Goal: Task Accomplishment & Management: Manage account settings

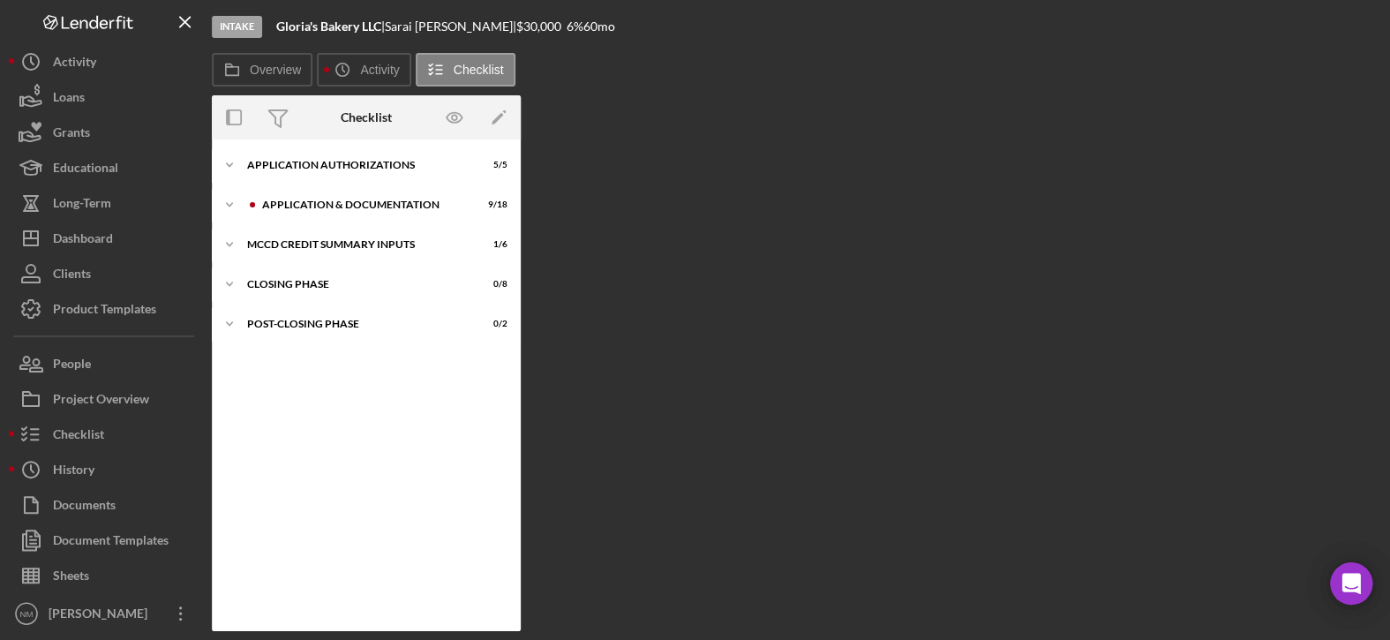
click at [759, 190] on div "Overview Internal Workflow Stage Intake Icon/Dropdown Arrow Archive (can unarch…" at bounding box center [796, 363] width 1169 height 536
click at [97, 97] on button "Loans" at bounding box center [106, 96] width 194 height 35
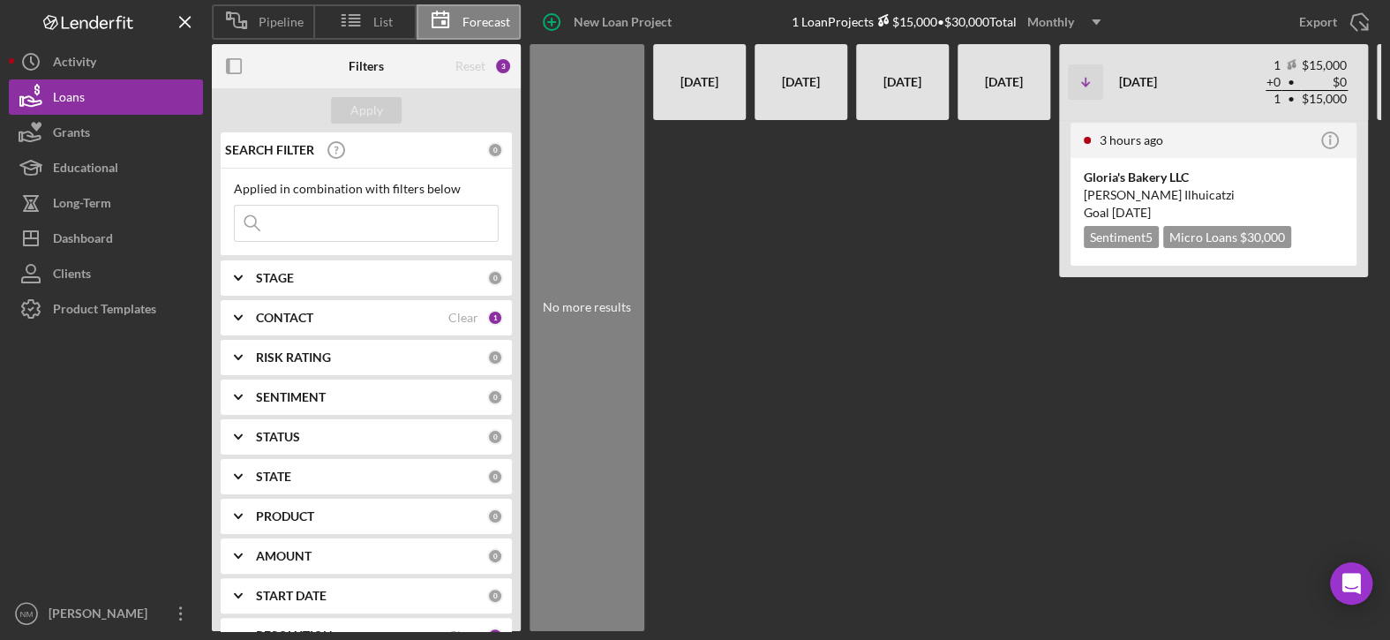
click at [239, 318] on polyline at bounding box center [238, 318] width 7 height 4
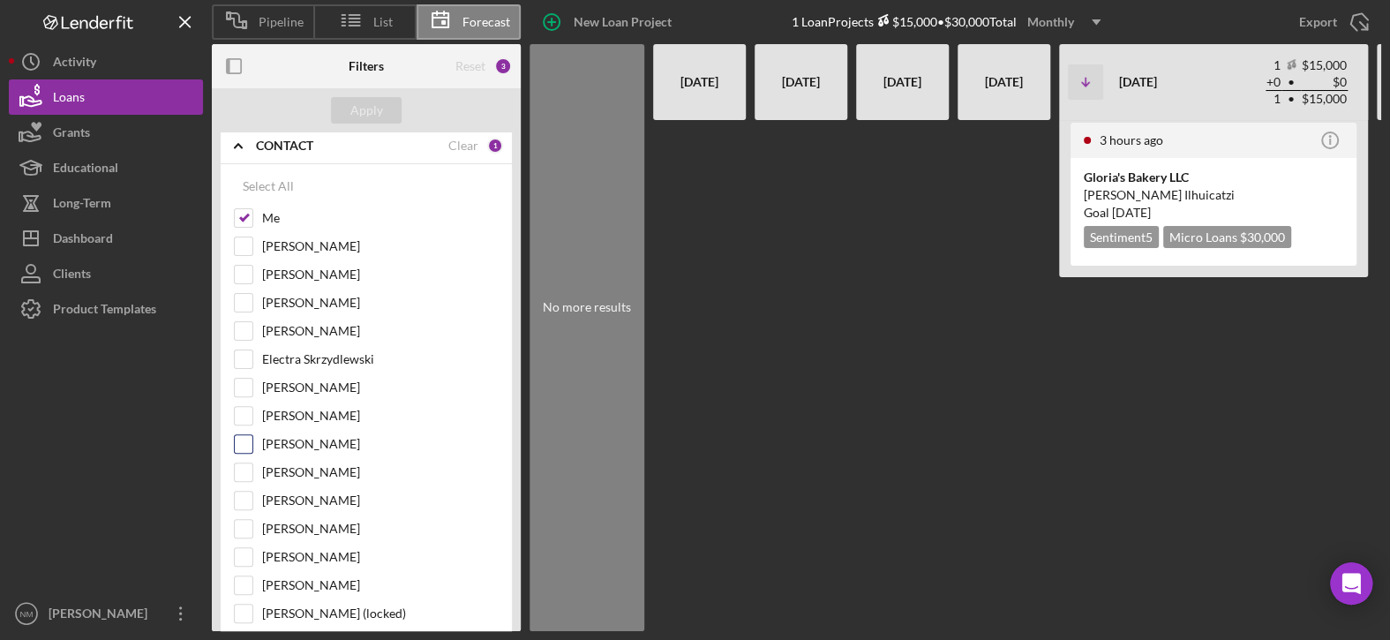
scroll to position [176, 0]
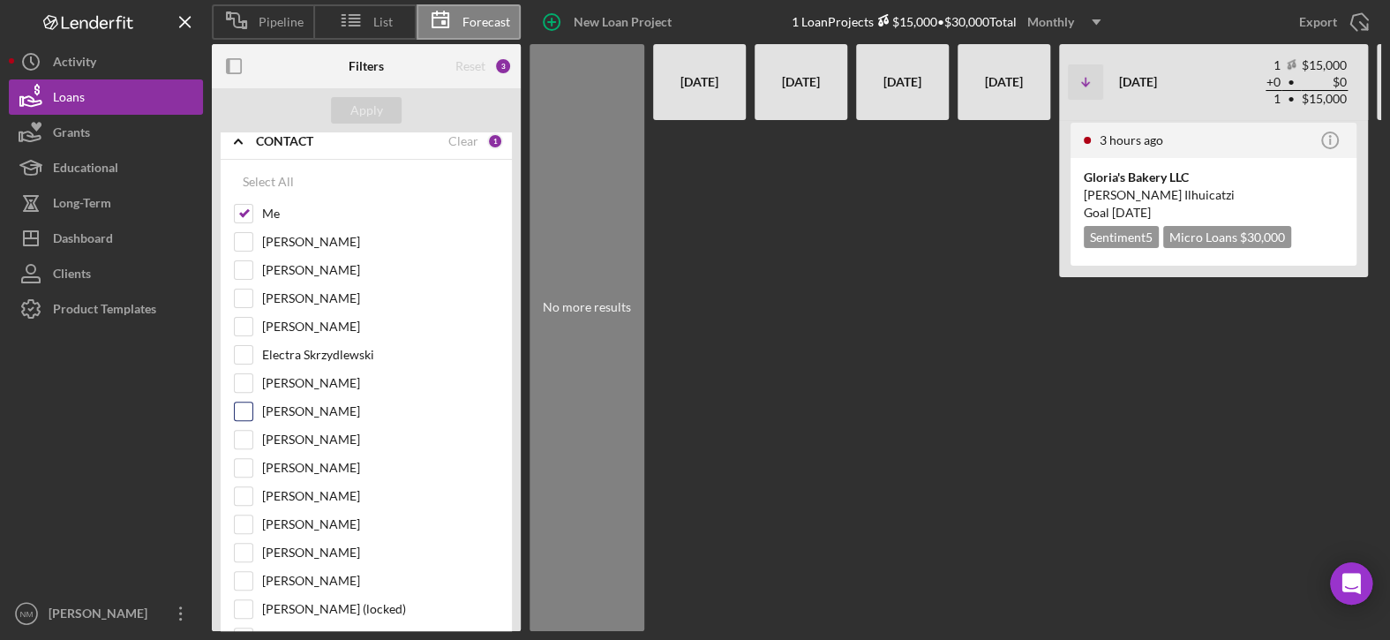
click at [249, 409] on input "[PERSON_NAME]" at bounding box center [244, 411] width 18 height 18
checkbox input "true"
click at [386, 105] on button "Apply" at bounding box center [366, 110] width 71 height 26
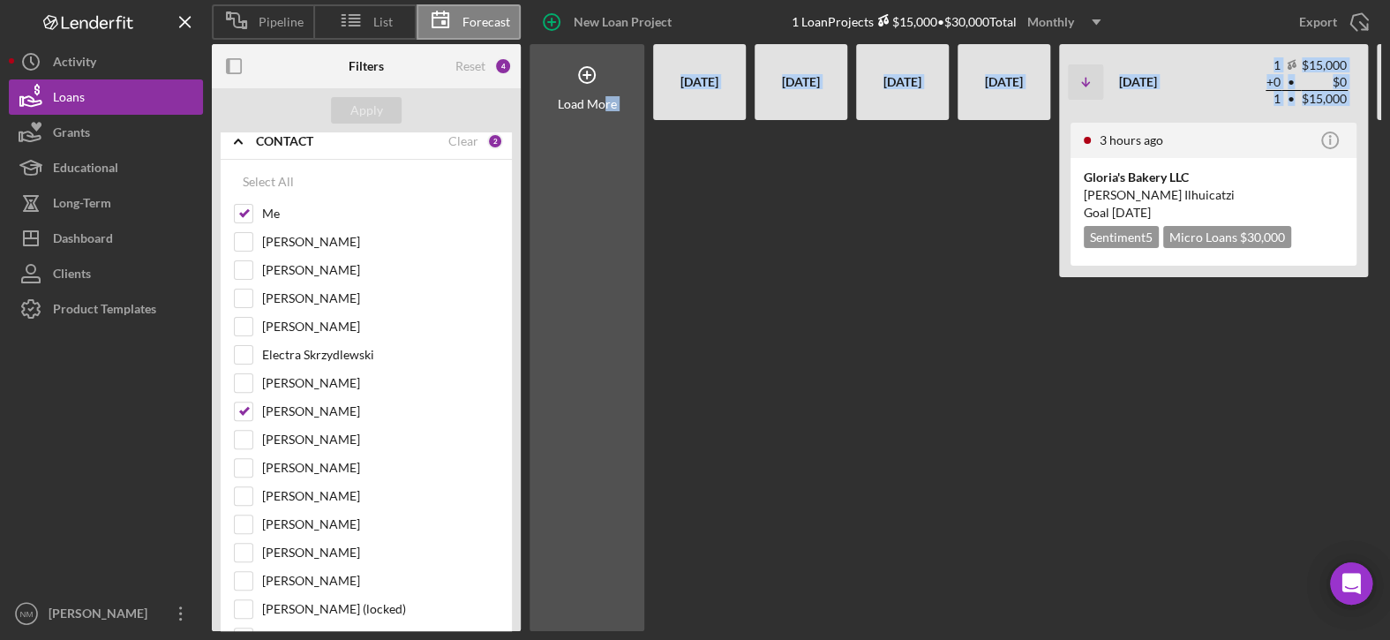
drag, startPoint x: 606, startPoint y: 617, endPoint x: 934, endPoint y: 593, distance: 329.1
click at [934, 593] on div "Load More [DATE] [DATE] [DATE] [DATE] Icon/Table Sort Arrow [DATE] 1 $15,000 + …" at bounding box center [954, 337] width 851 height 587
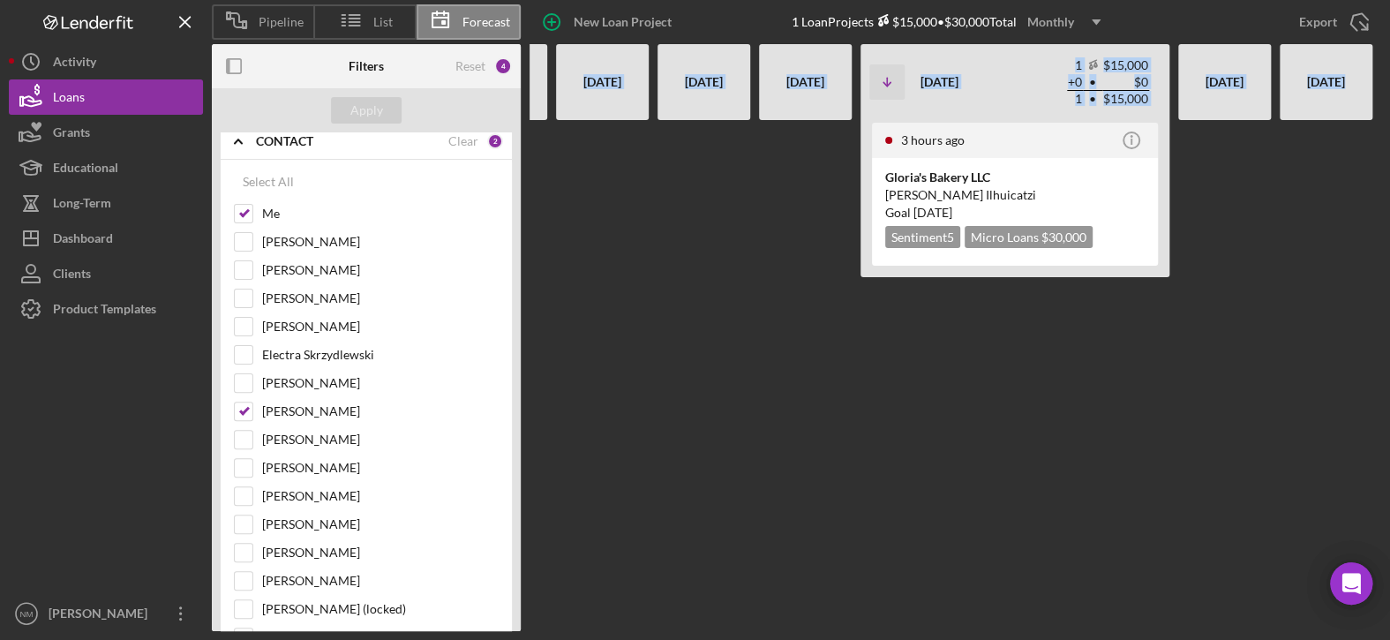
scroll to position [0, 0]
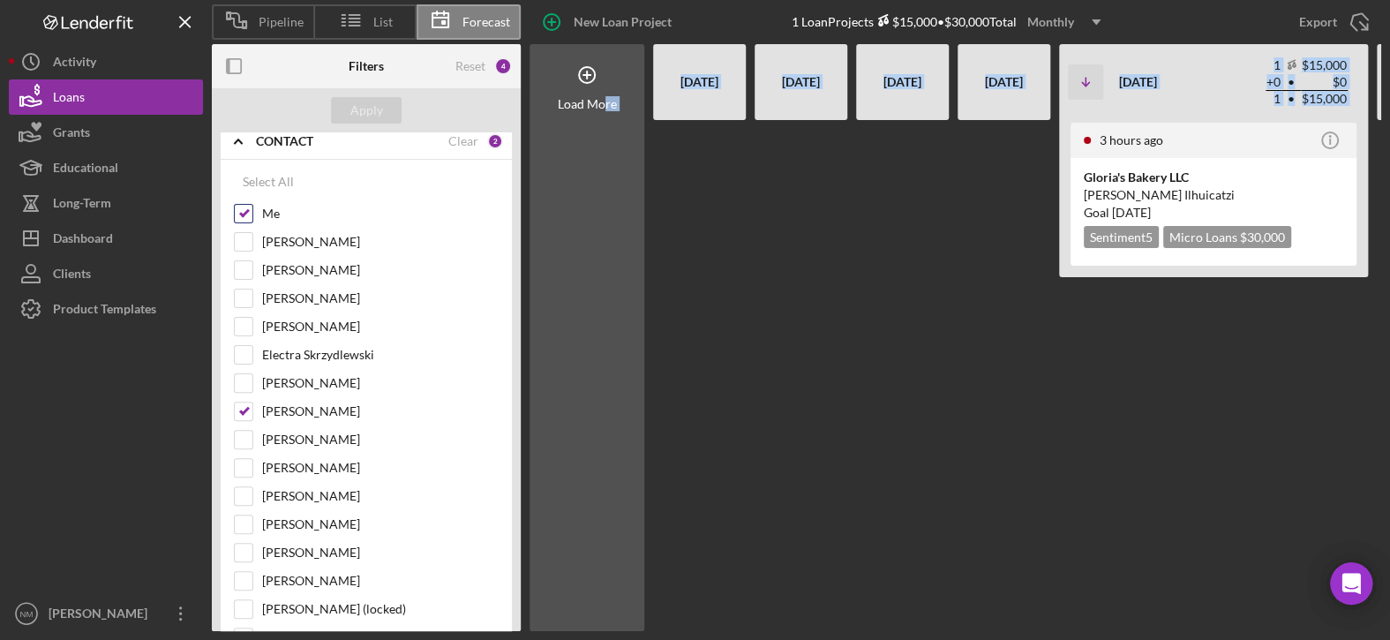
click at [244, 210] on input "Me" at bounding box center [244, 214] width 18 height 18
checkbox input "false"
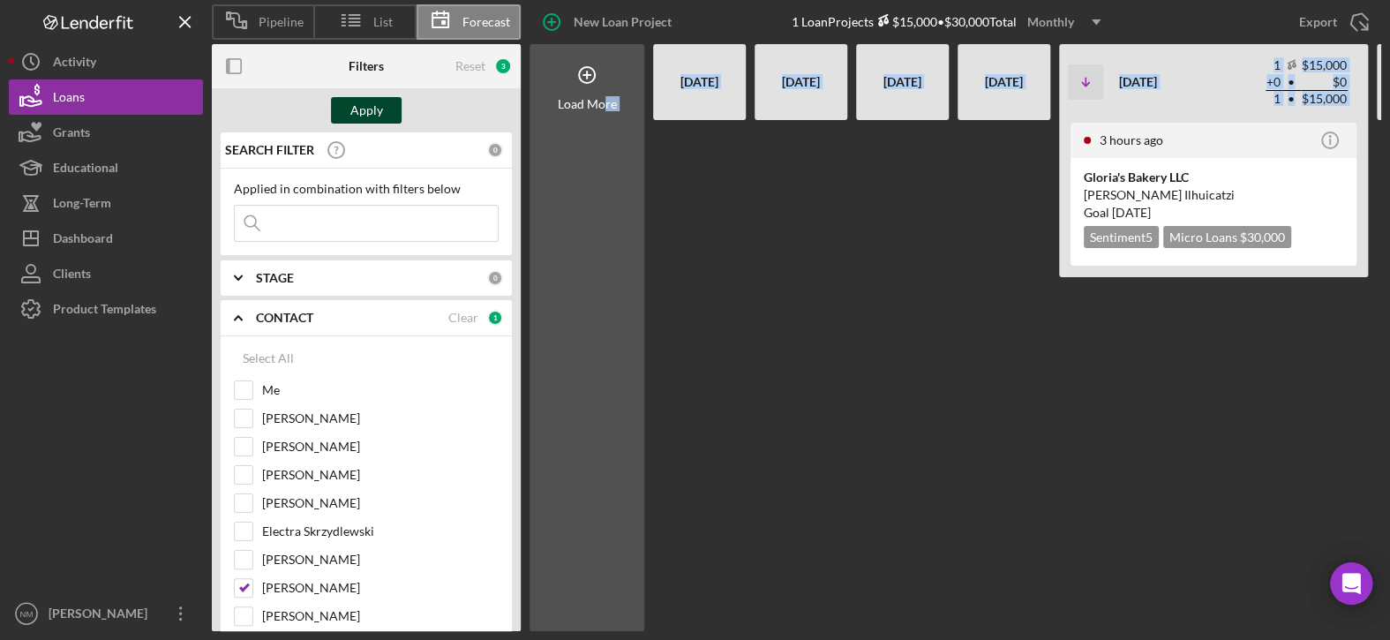
click at [360, 109] on div "Apply" at bounding box center [366, 110] width 33 height 26
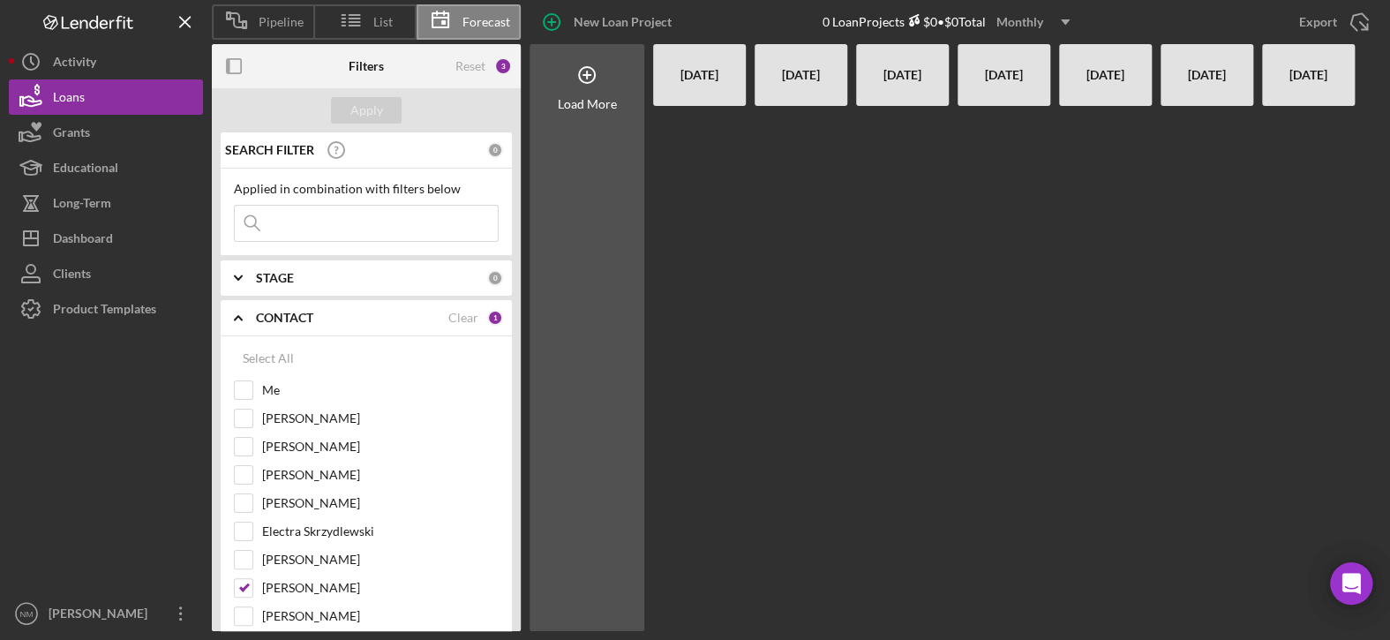
click at [242, 320] on icon "Icon/Expander" at bounding box center [238, 318] width 44 height 44
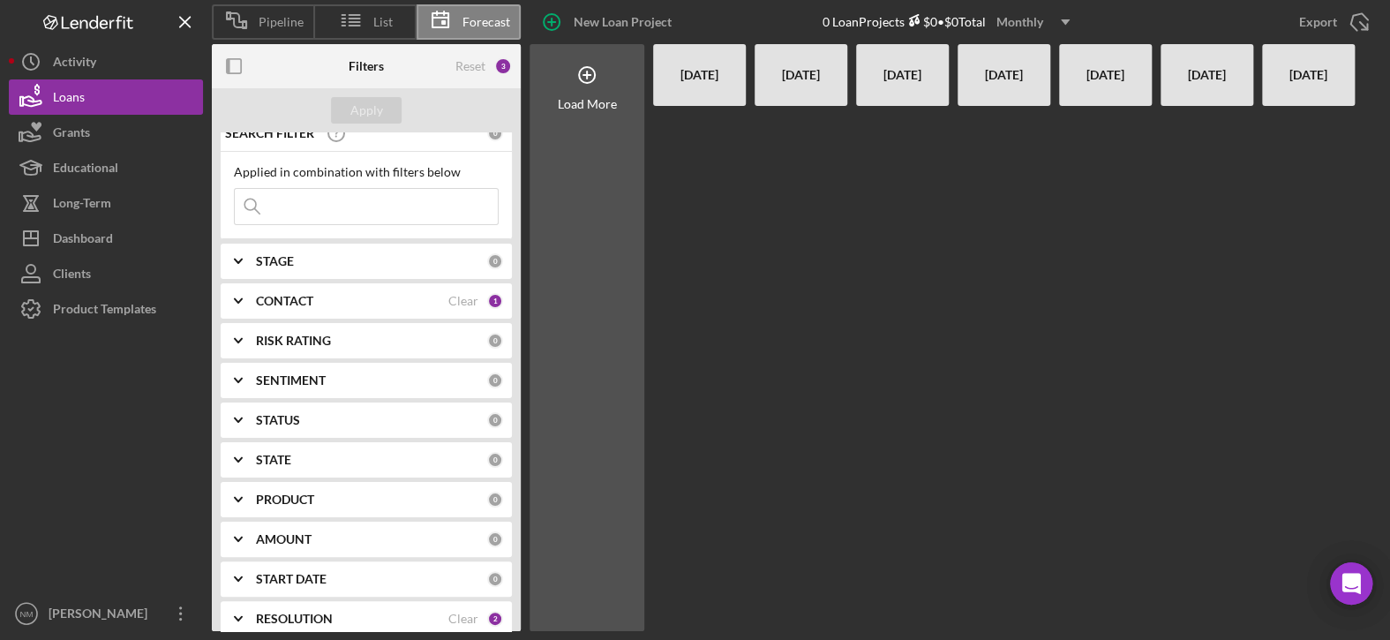
scroll to position [34, 0]
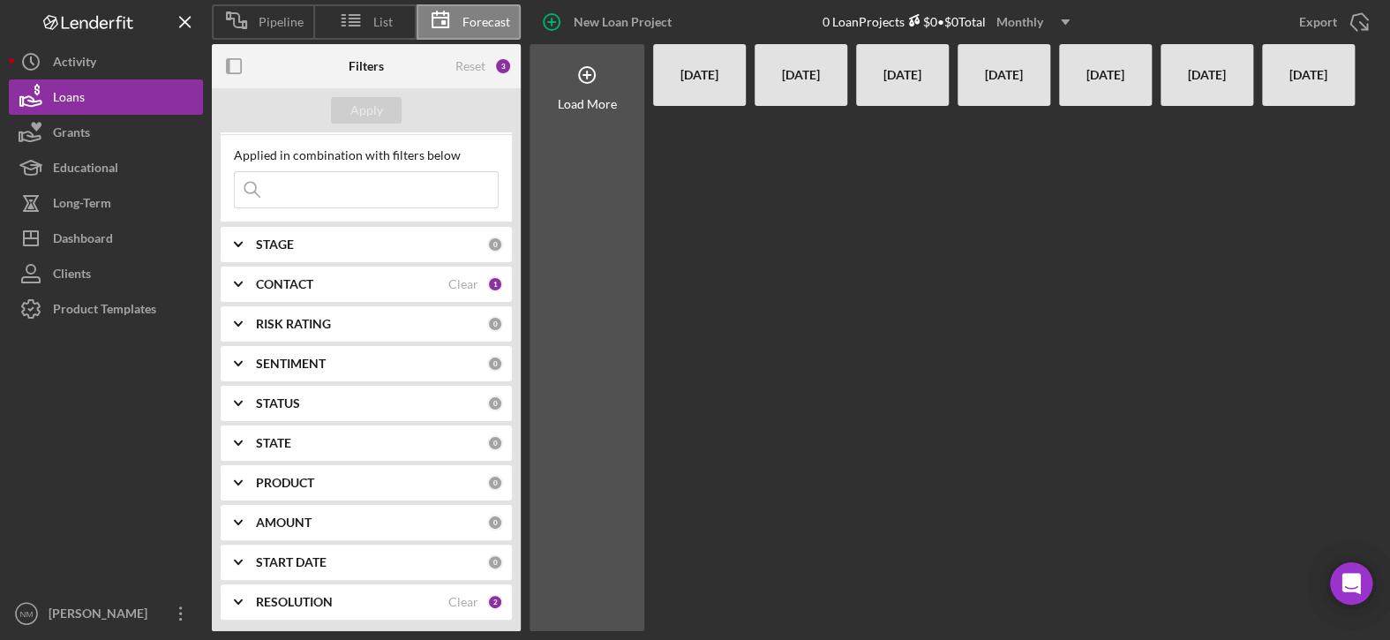
click at [236, 283] on polyline at bounding box center [238, 284] width 7 height 4
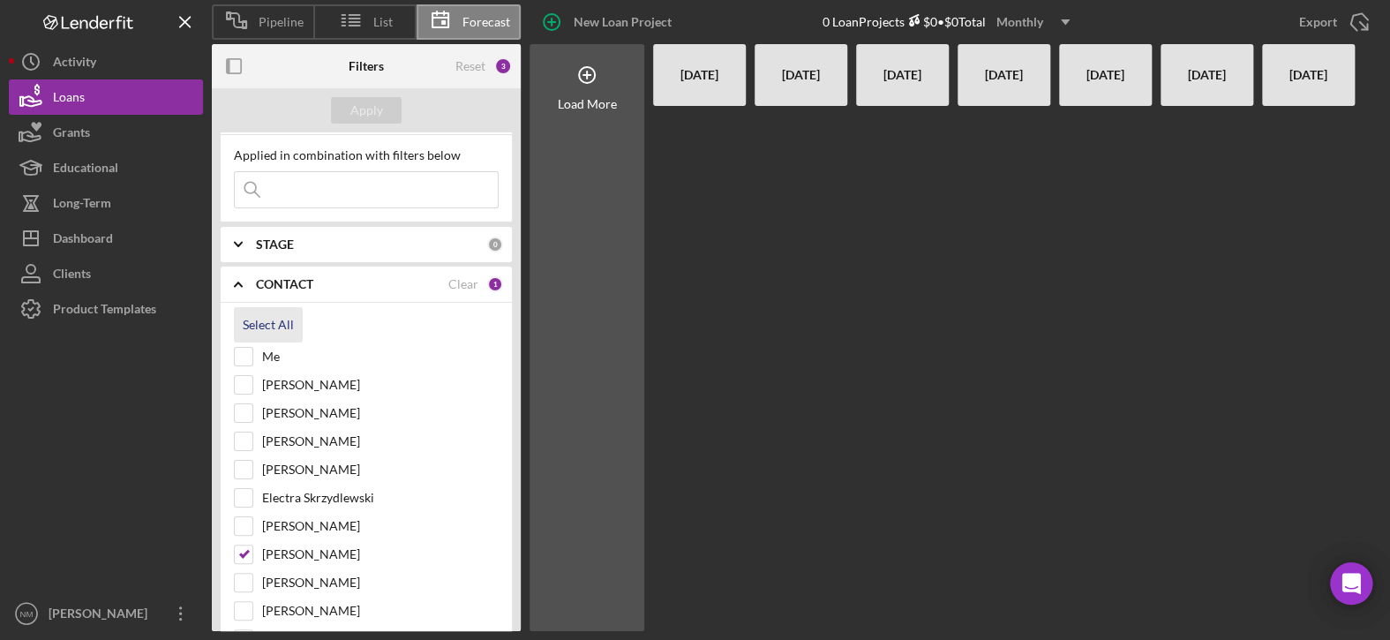
click at [244, 322] on div "Select All" at bounding box center [268, 324] width 51 height 35
checkbox input "true"
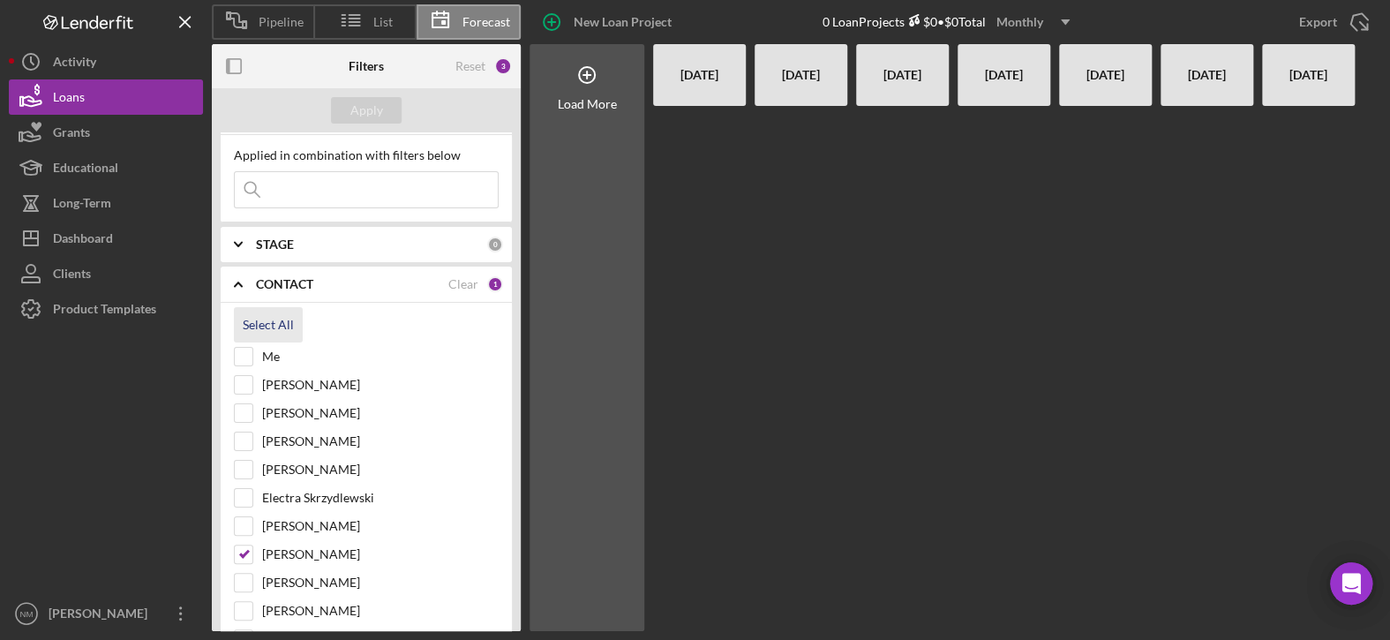
checkbox input "true"
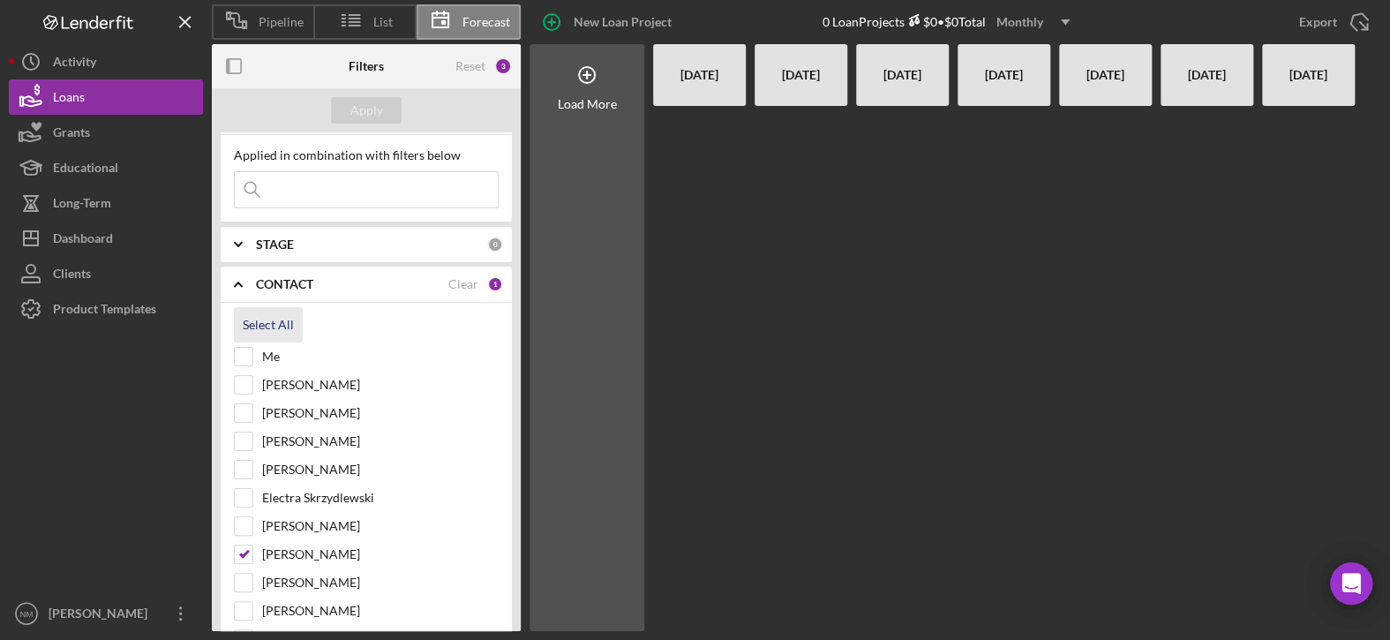
checkbox input "true"
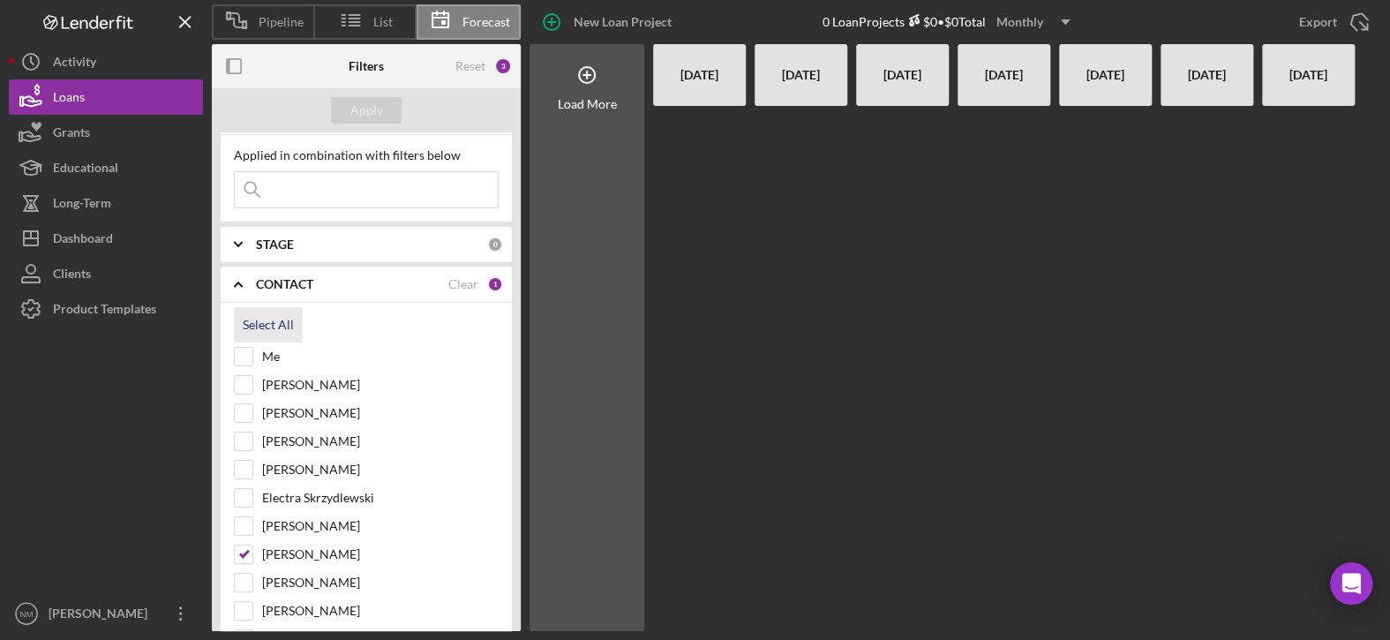
checkbox input "true"
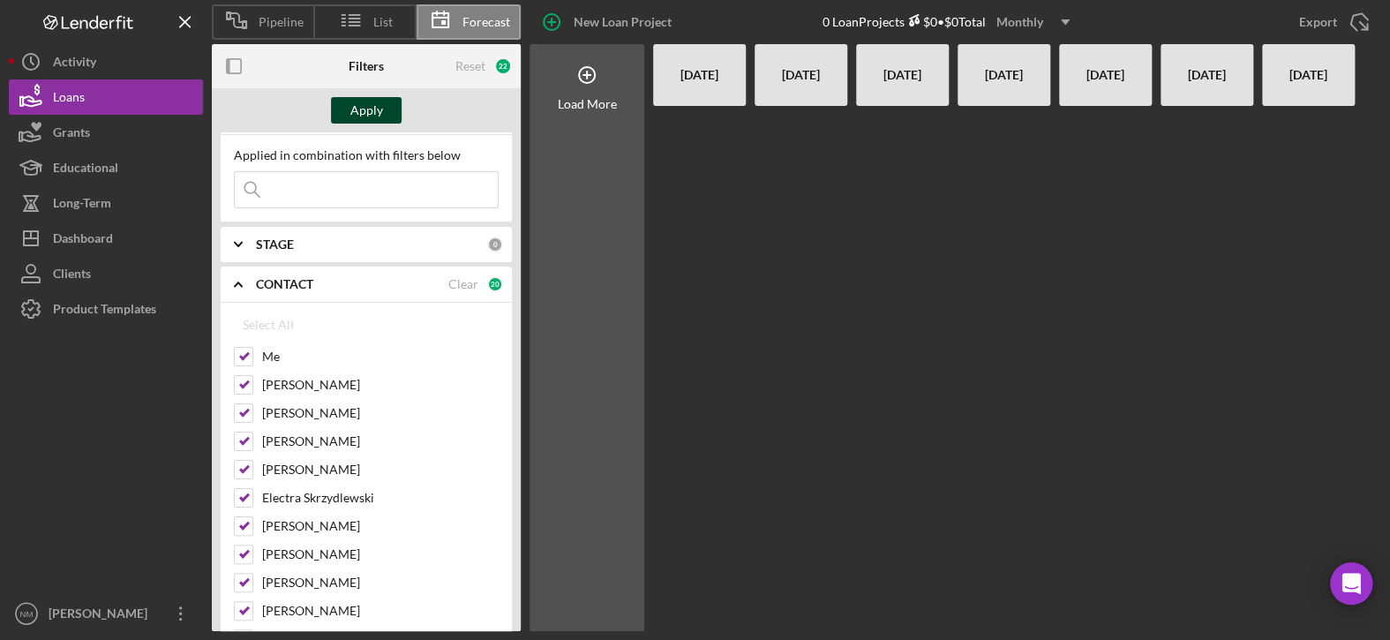
click at [350, 96] on div "Apply" at bounding box center [366, 110] width 309 height 44
click at [345, 109] on button "Apply" at bounding box center [366, 110] width 71 height 26
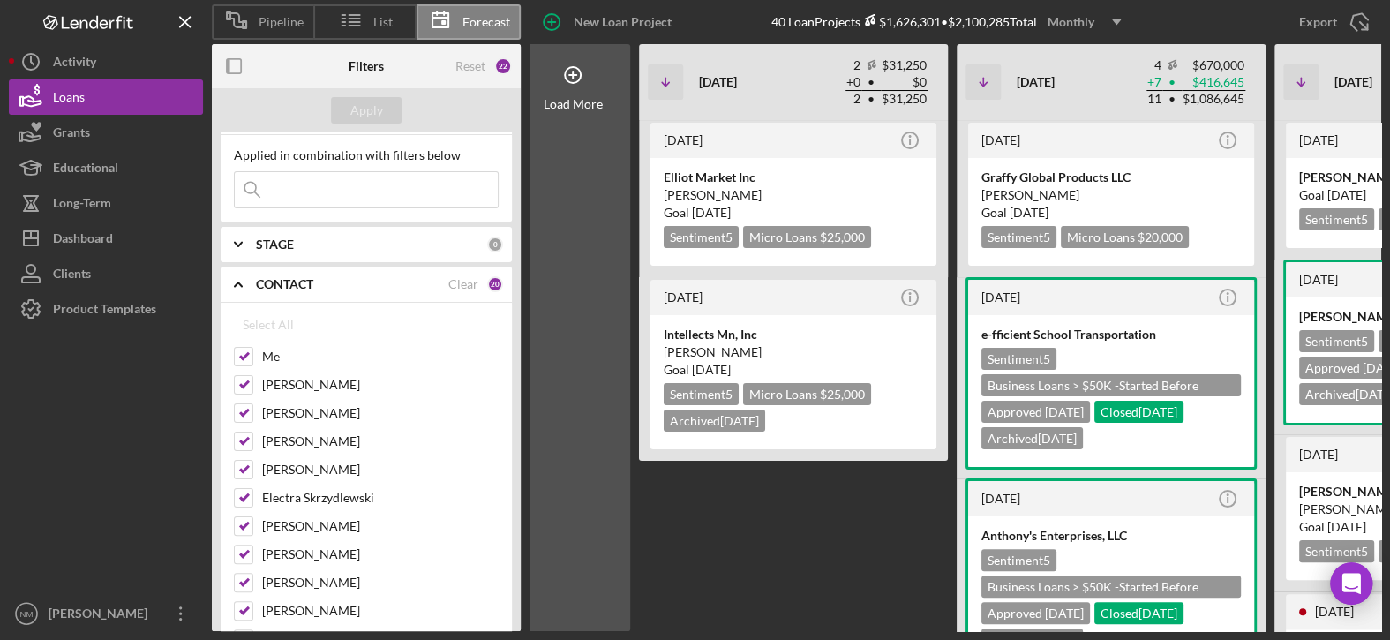
scroll to position [0, 27]
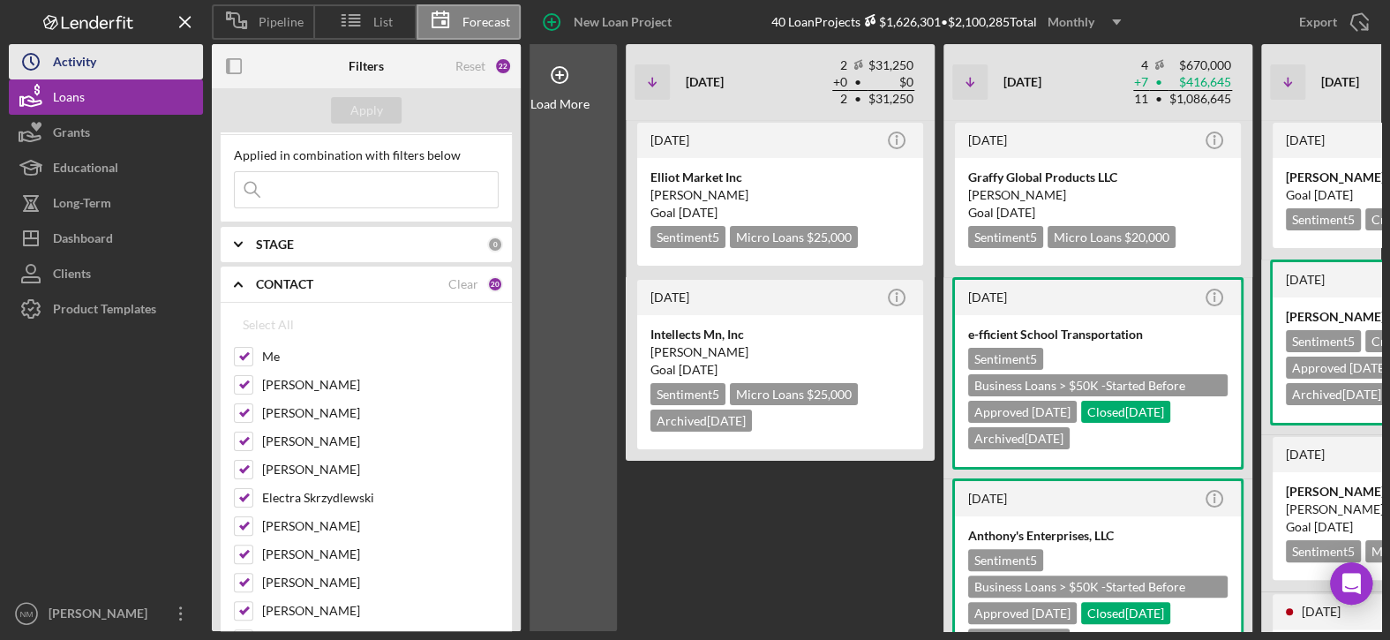
click at [94, 62] on div "Activity" at bounding box center [74, 64] width 43 height 40
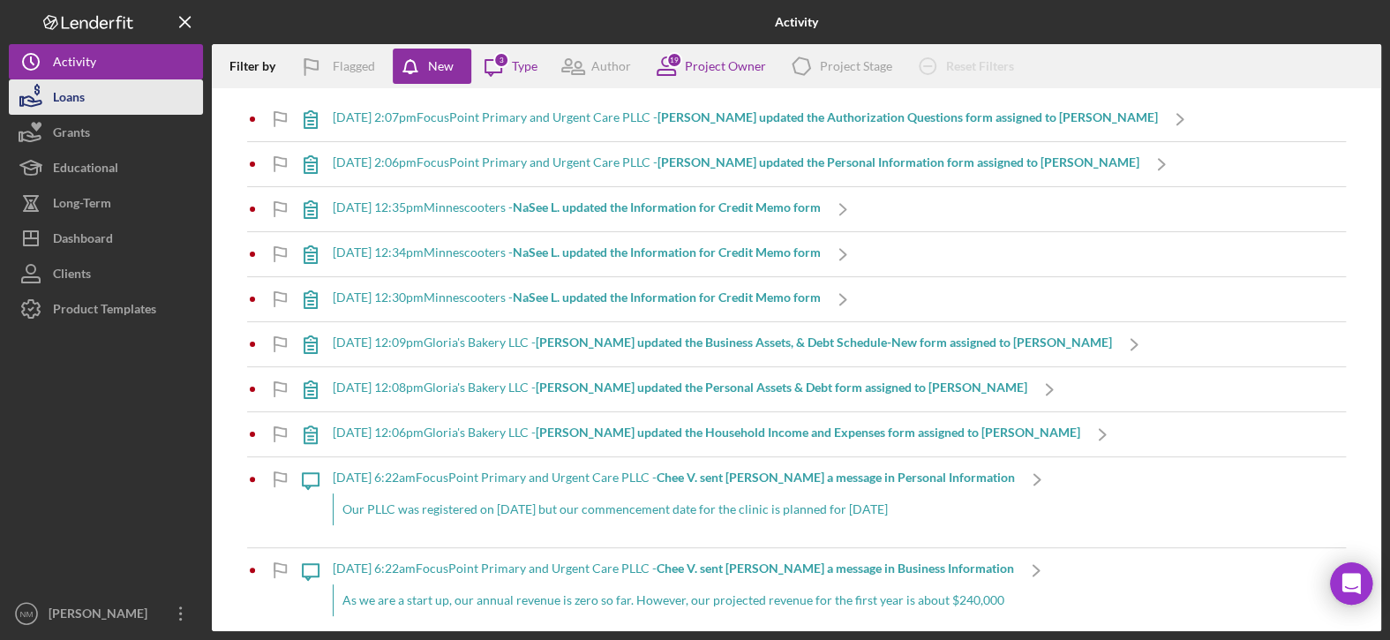
click at [86, 91] on button "Loans" at bounding box center [106, 96] width 194 height 35
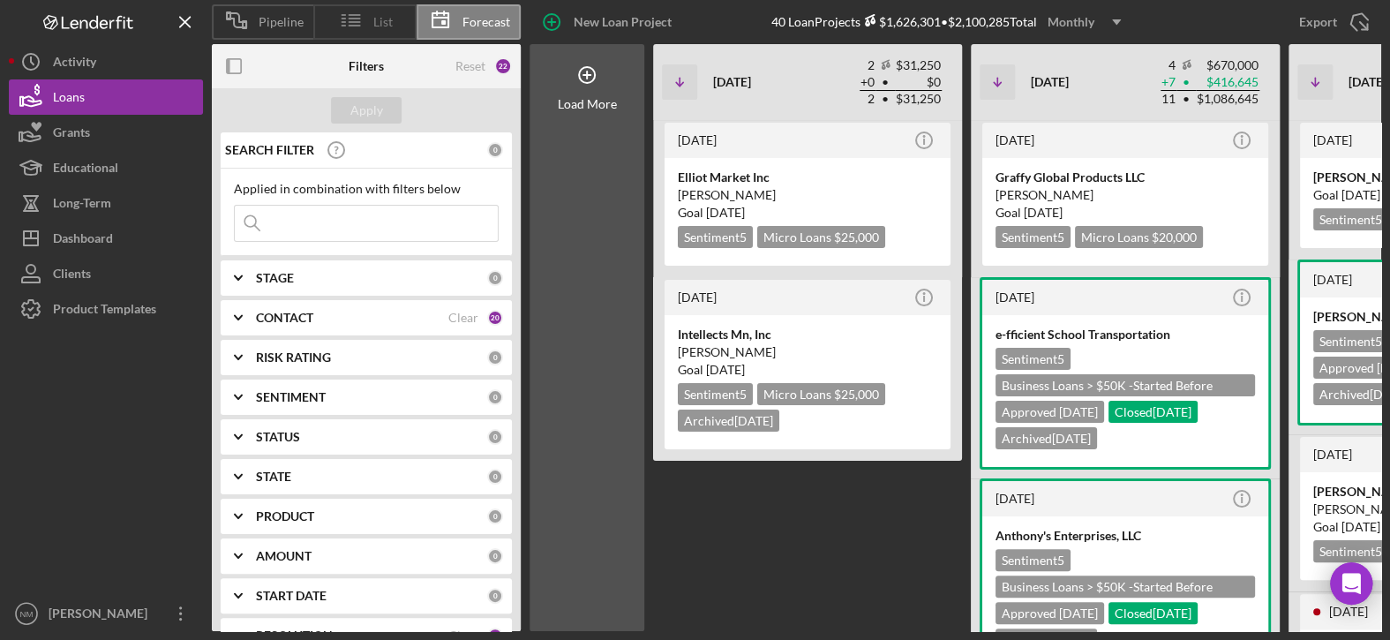
click at [364, 20] on icon at bounding box center [351, 20] width 44 height 44
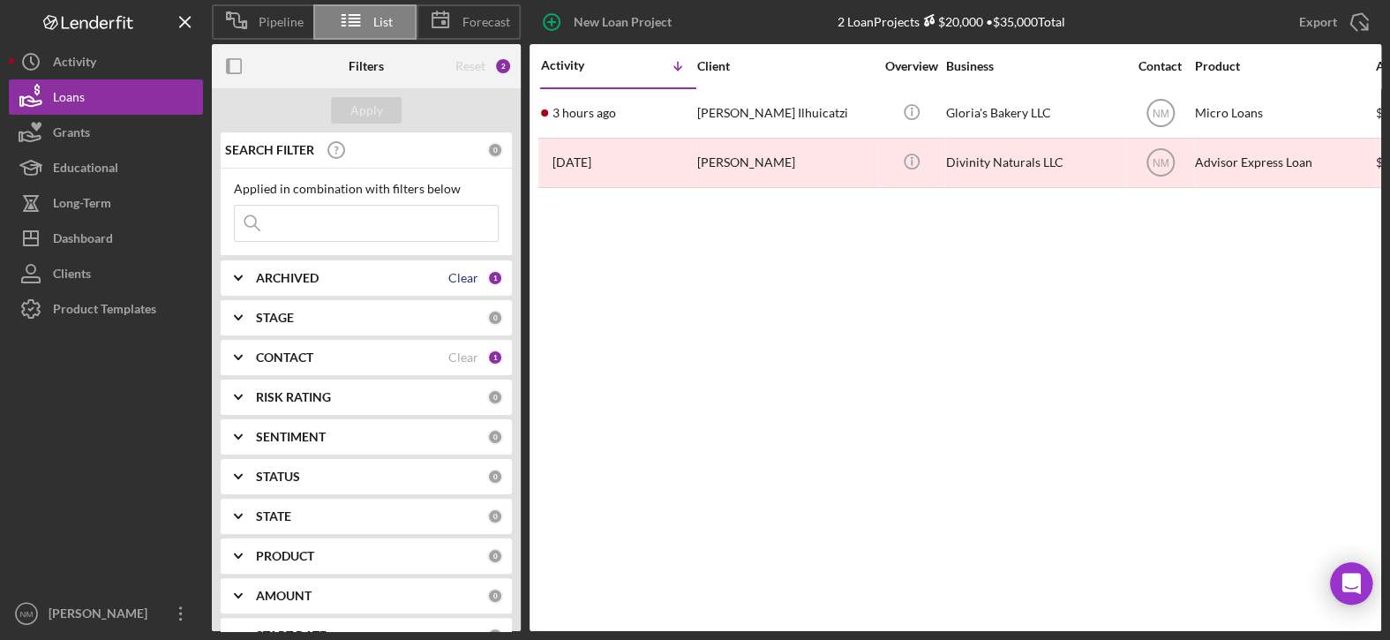
click at [455, 277] on div "Clear" at bounding box center [463, 278] width 30 height 14
click at [448, 354] on div "Clear" at bounding box center [463, 357] width 30 height 14
click at [371, 115] on div "Apply" at bounding box center [366, 110] width 33 height 26
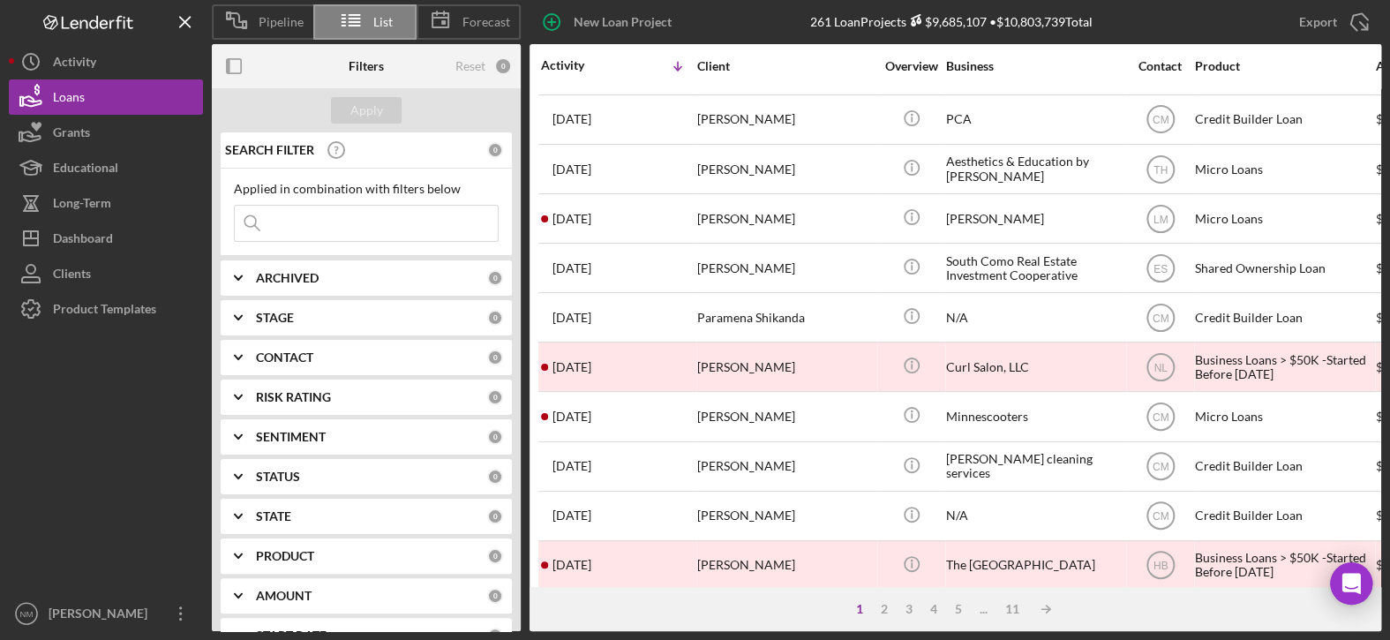
scroll to position [753, 0]
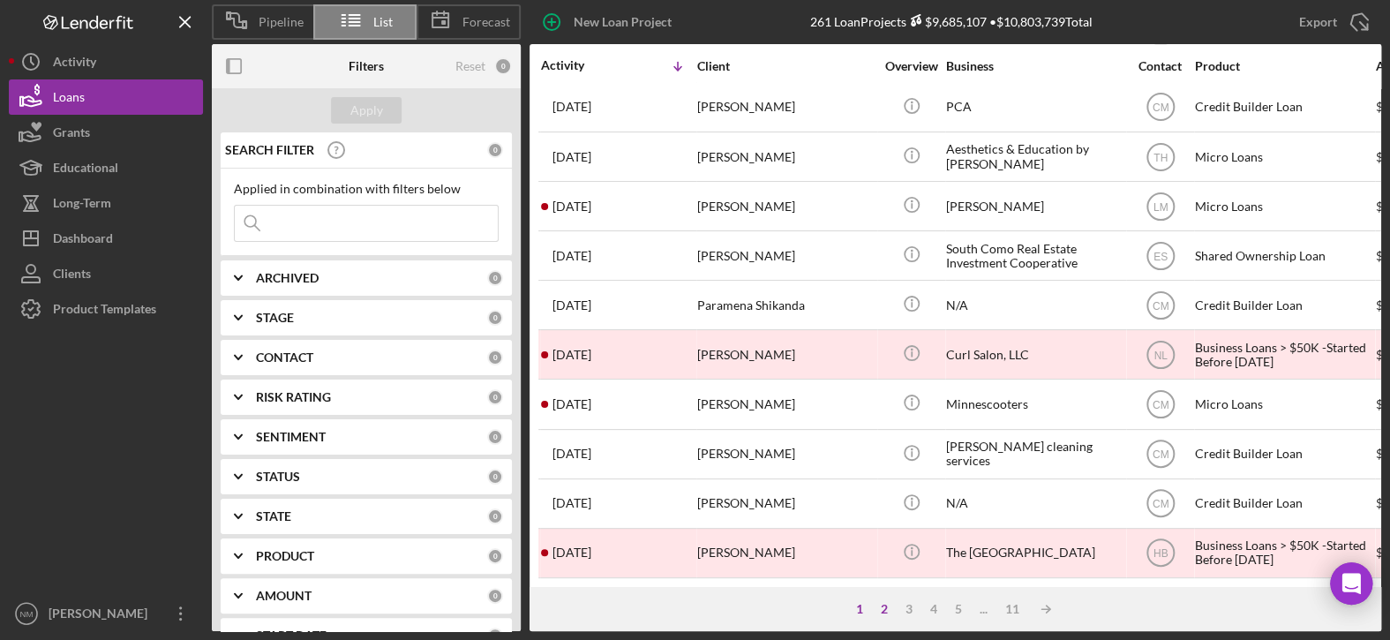
click at [882, 606] on div "2" at bounding box center [884, 609] width 25 height 14
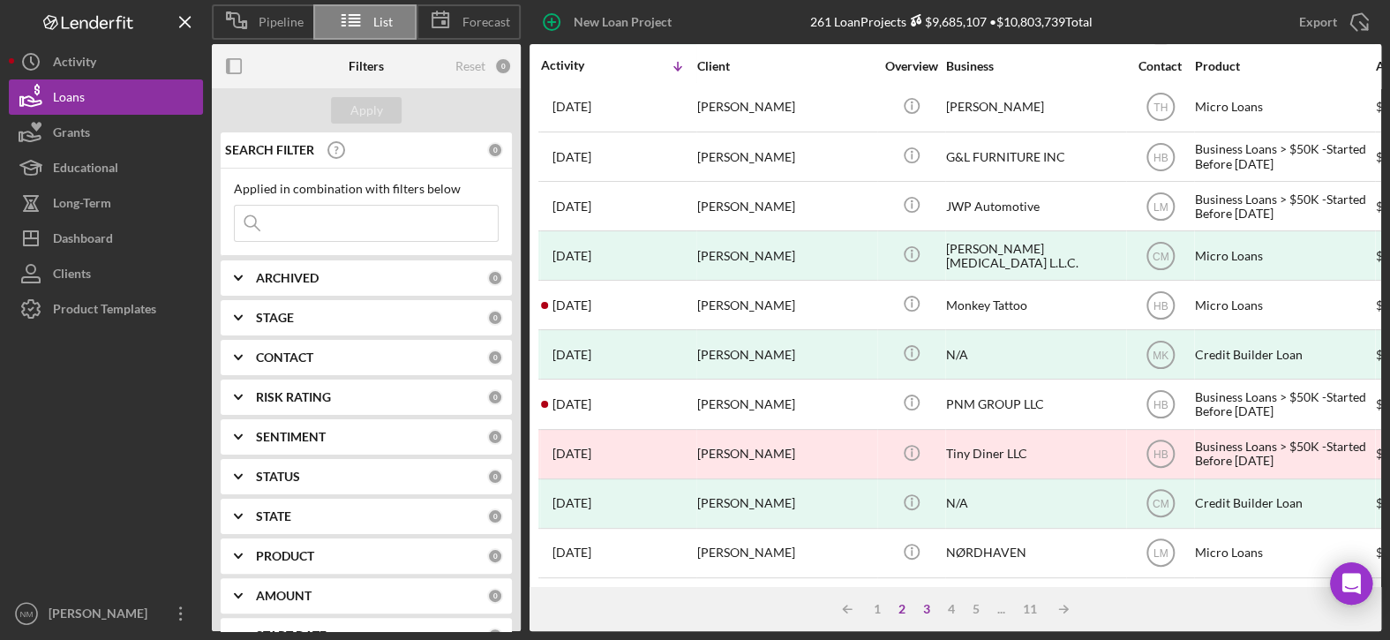
click at [924, 609] on div "3" at bounding box center [926, 609] width 25 height 14
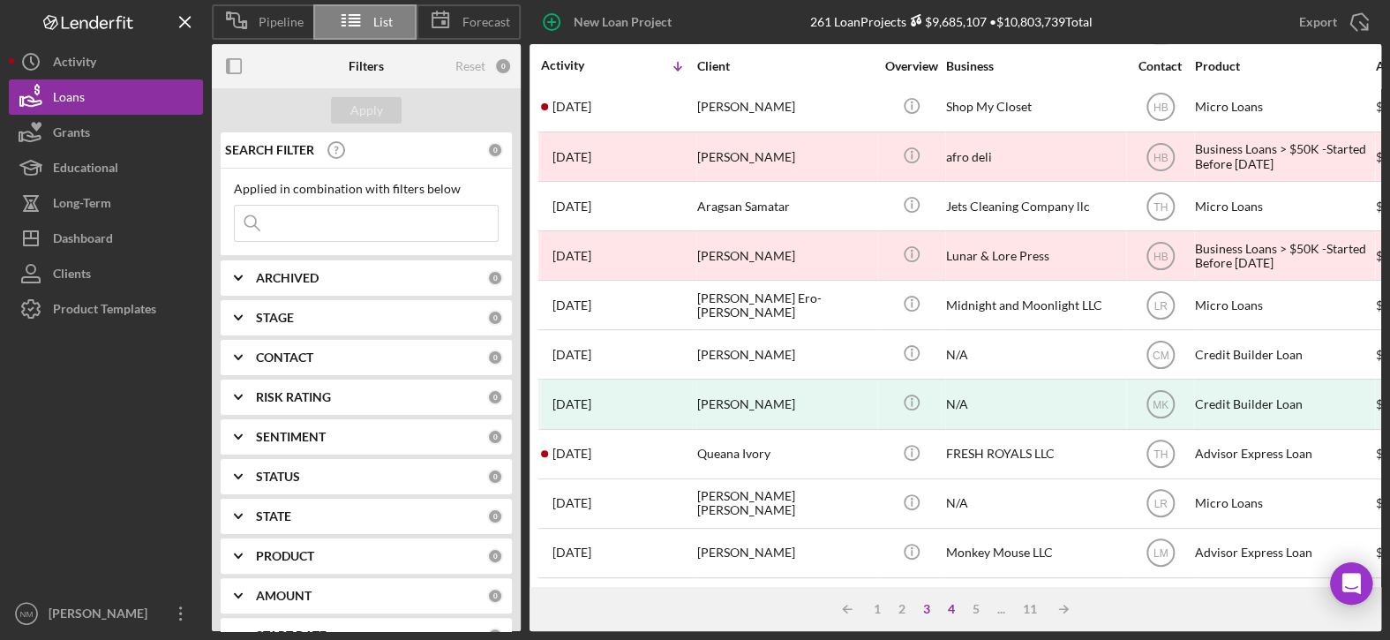
click at [948, 605] on div "4" at bounding box center [951, 609] width 25 height 14
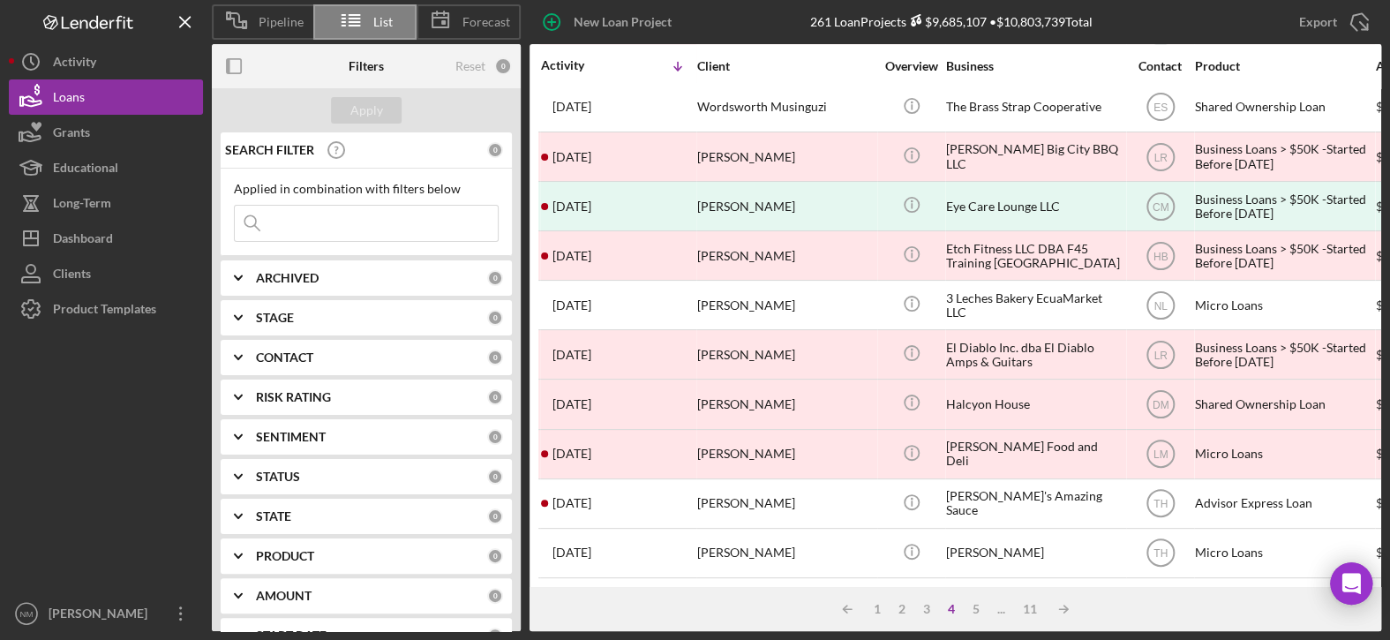
scroll to position [88, 0]
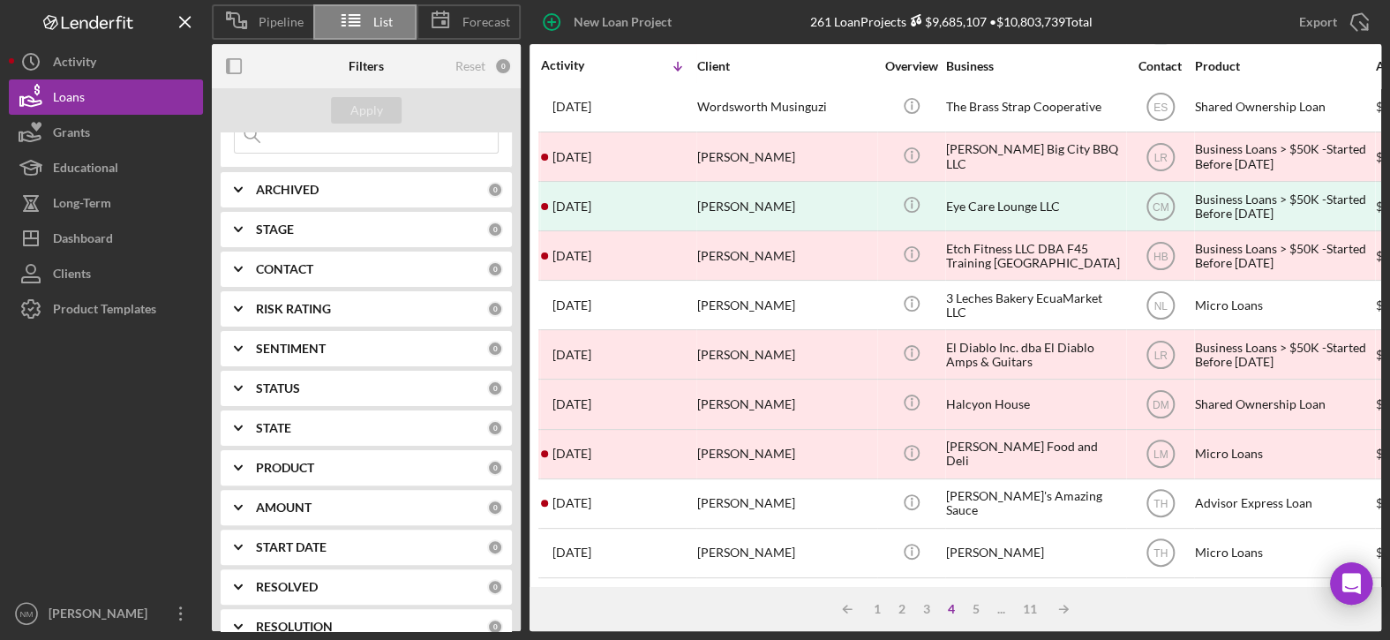
click at [234, 266] on icon "Icon/Expander" at bounding box center [238, 269] width 44 height 44
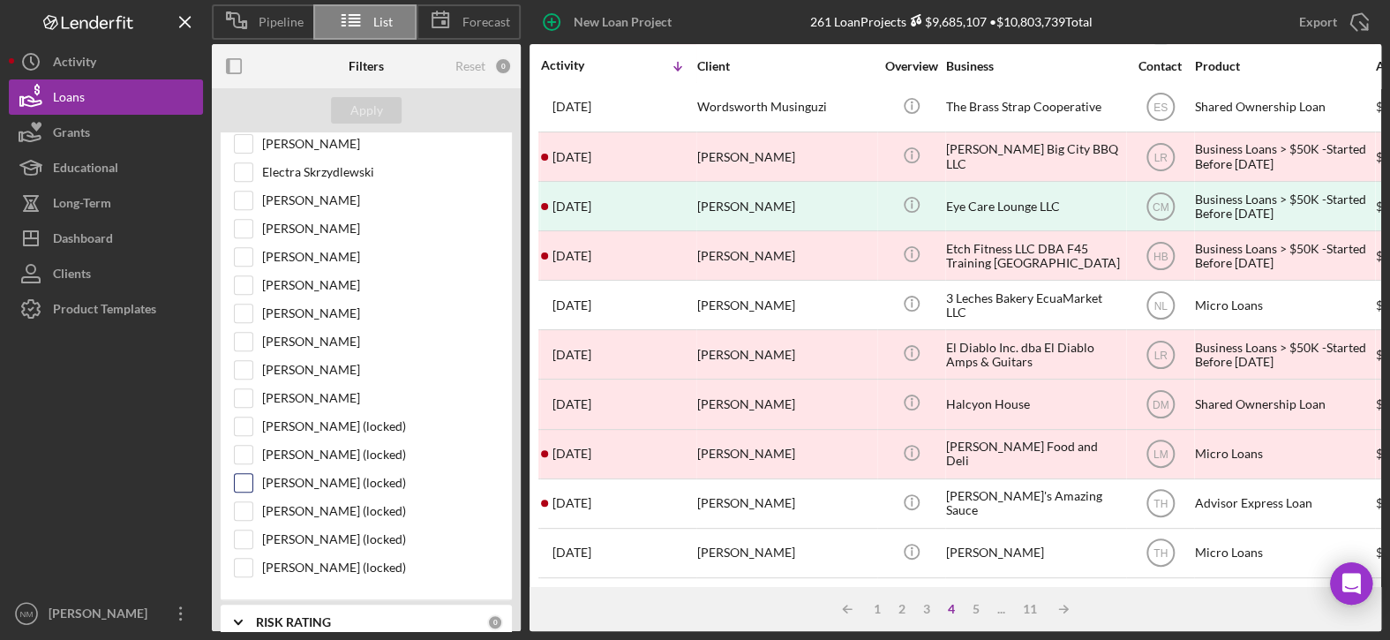
scroll to position [441, 0]
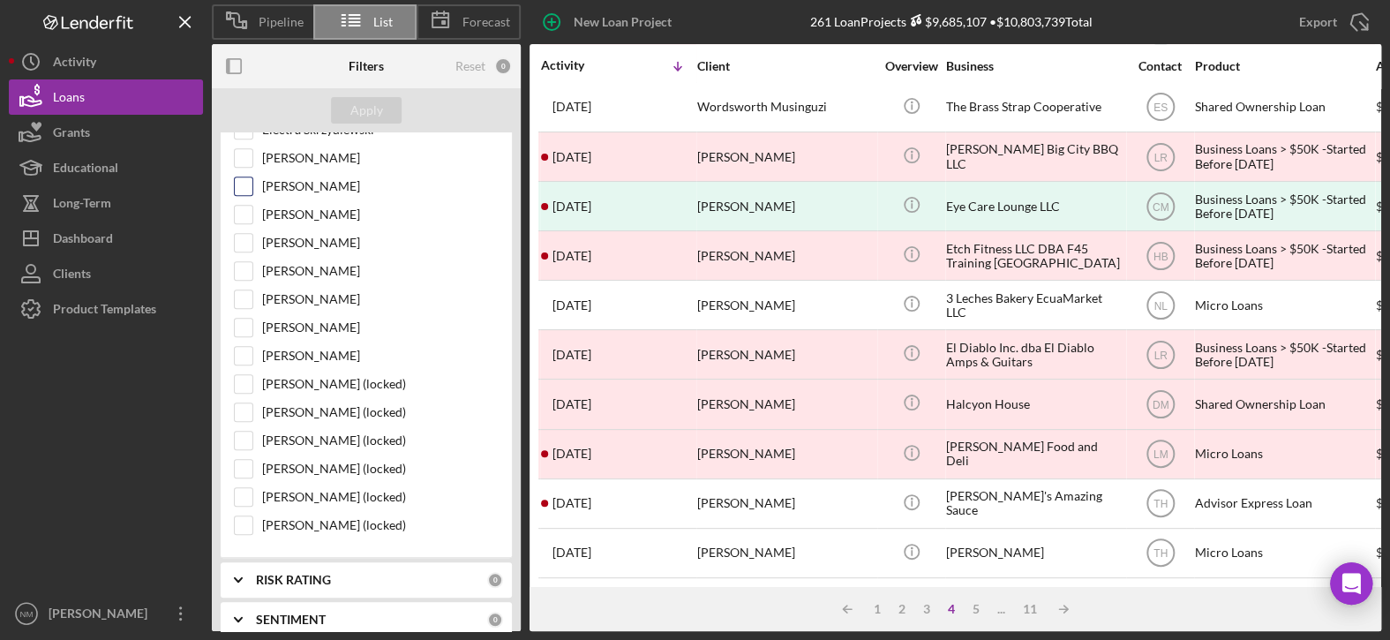
click at [237, 185] on input "[PERSON_NAME]" at bounding box center [244, 186] width 18 height 18
click at [374, 109] on div "Apply" at bounding box center [366, 110] width 33 height 26
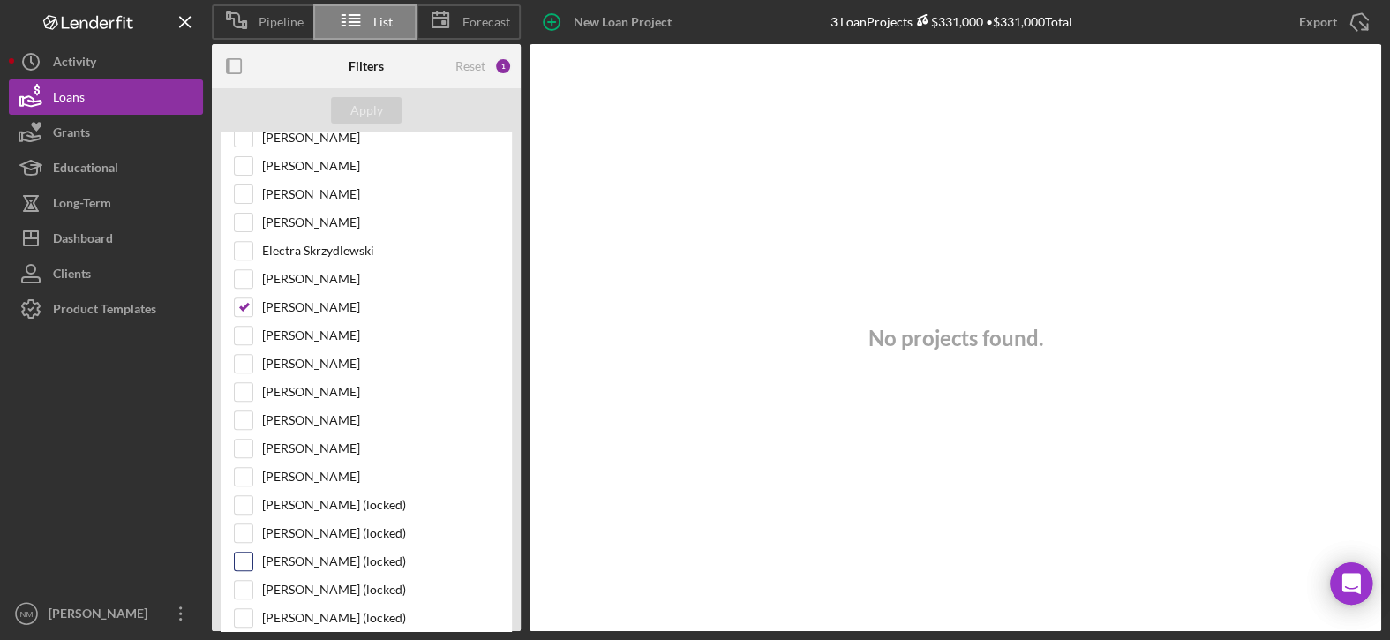
scroll to position [0, 0]
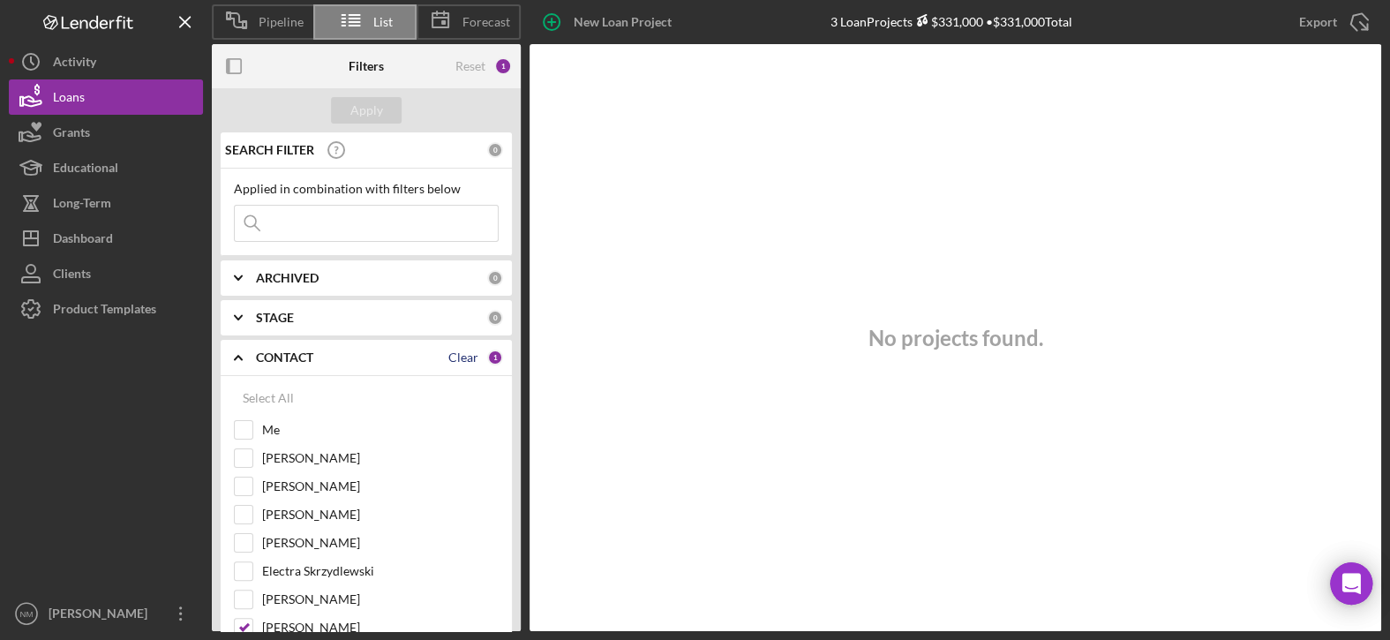
click at [457, 356] on div "Clear" at bounding box center [463, 357] width 30 height 14
checkbox input "false"
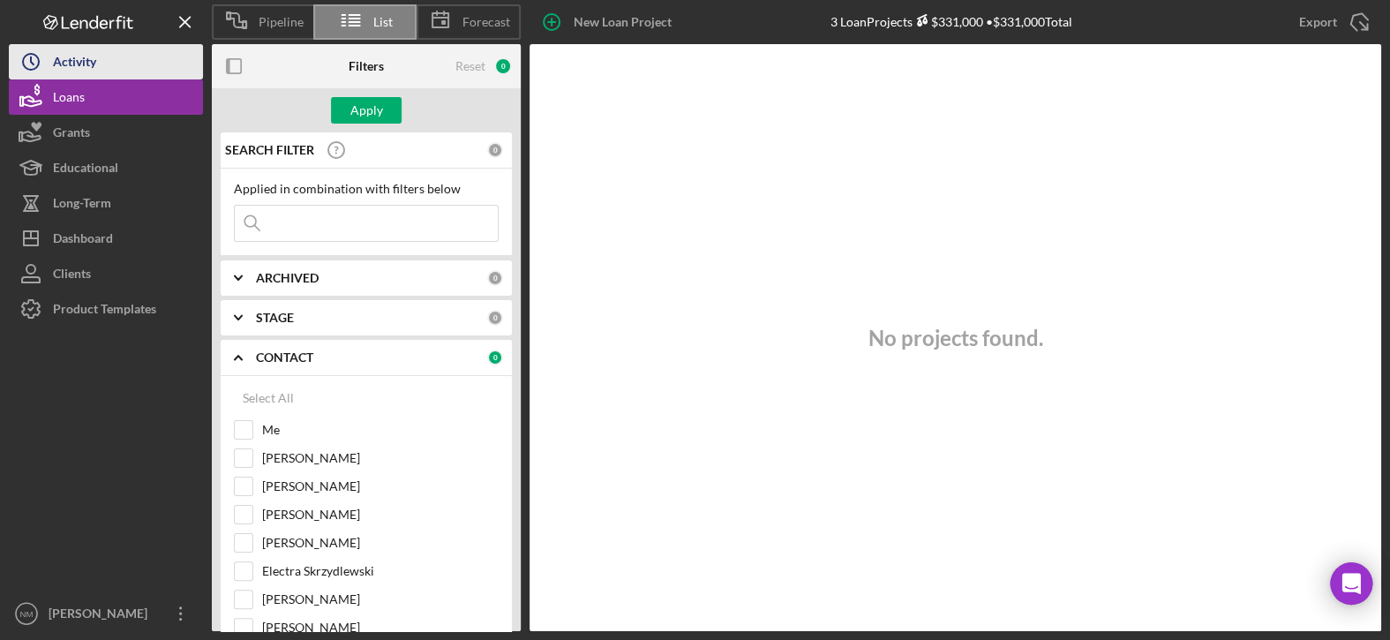
click at [146, 64] on button "Icon/History Activity" at bounding box center [106, 61] width 194 height 35
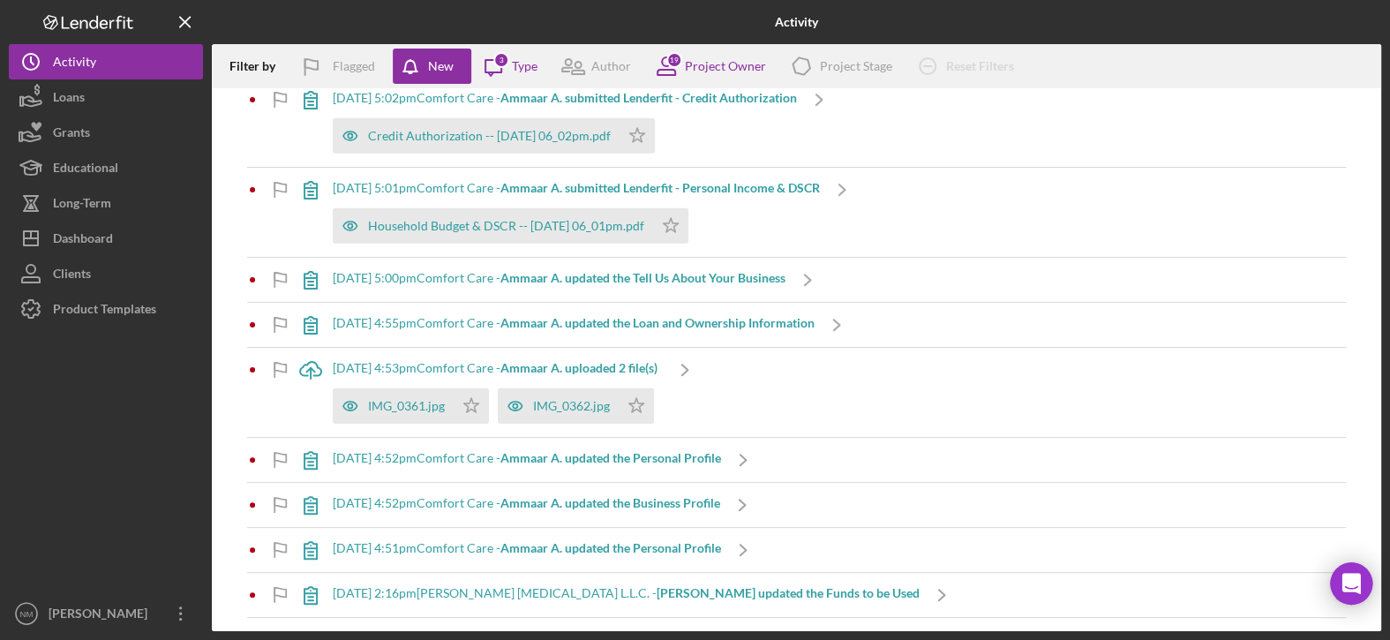
scroll to position [2722, 0]
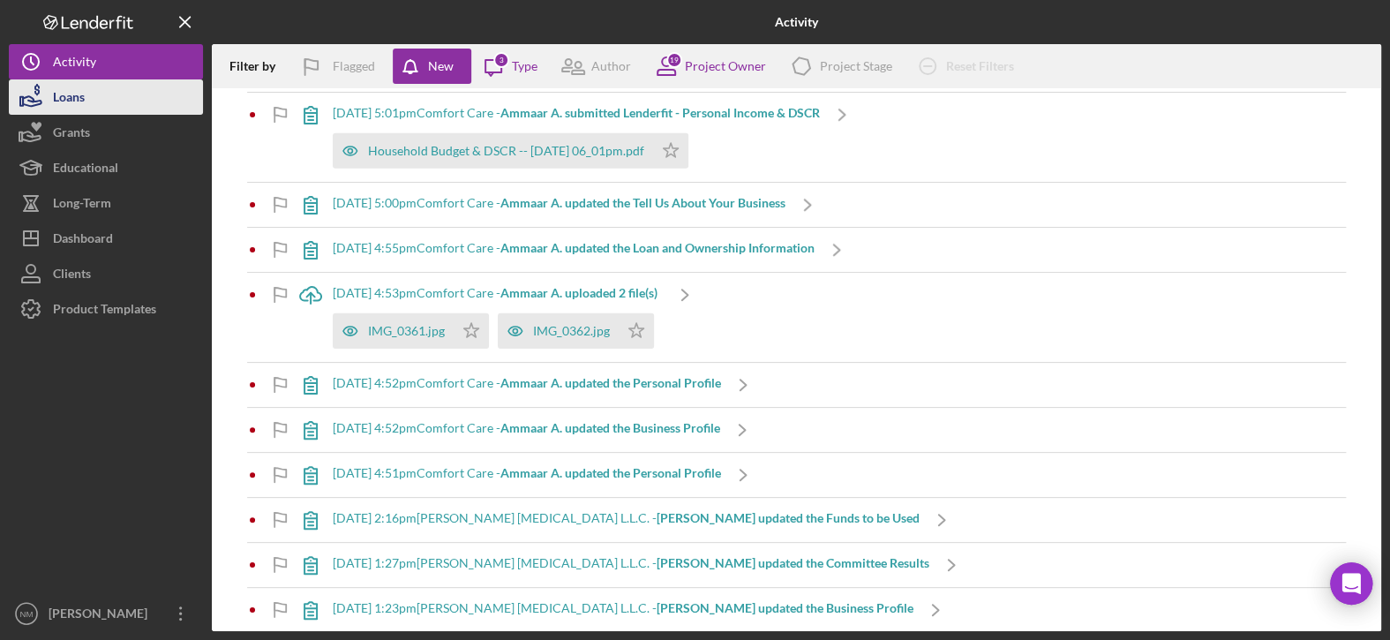
click at [84, 83] on div "Loans" at bounding box center [69, 99] width 32 height 40
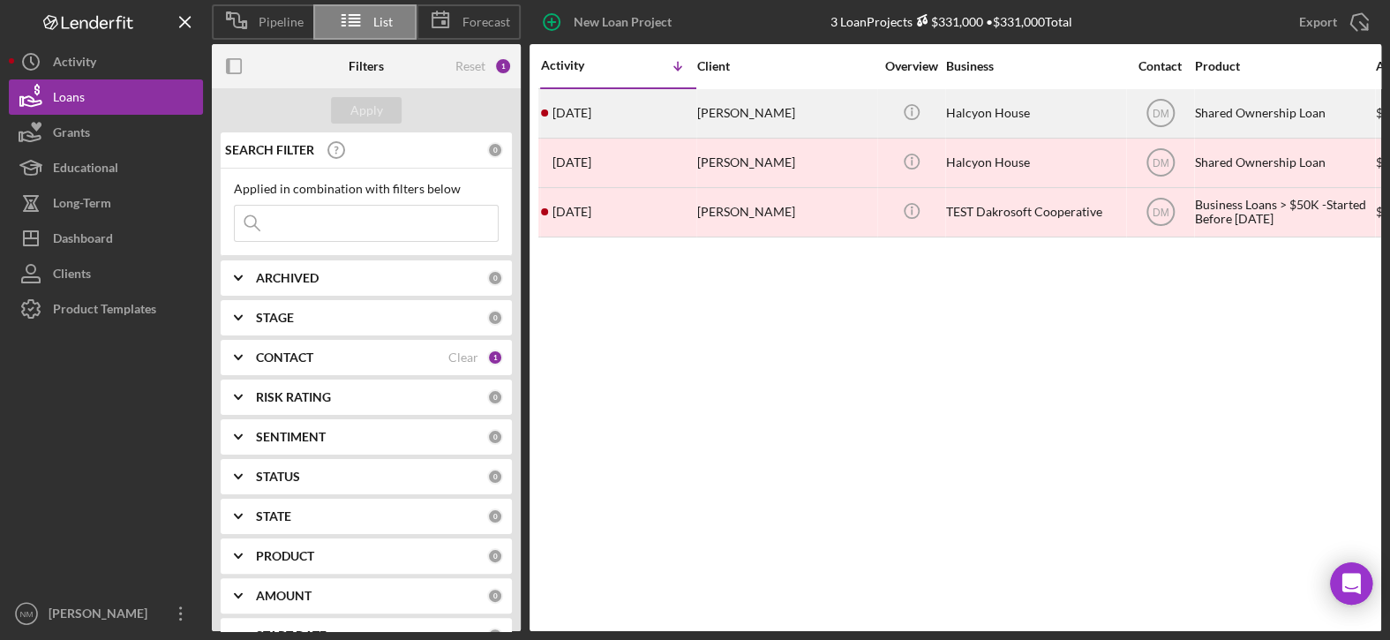
click at [718, 111] on div "[PERSON_NAME]" at bounding box center [785, 113] width 176 height 47
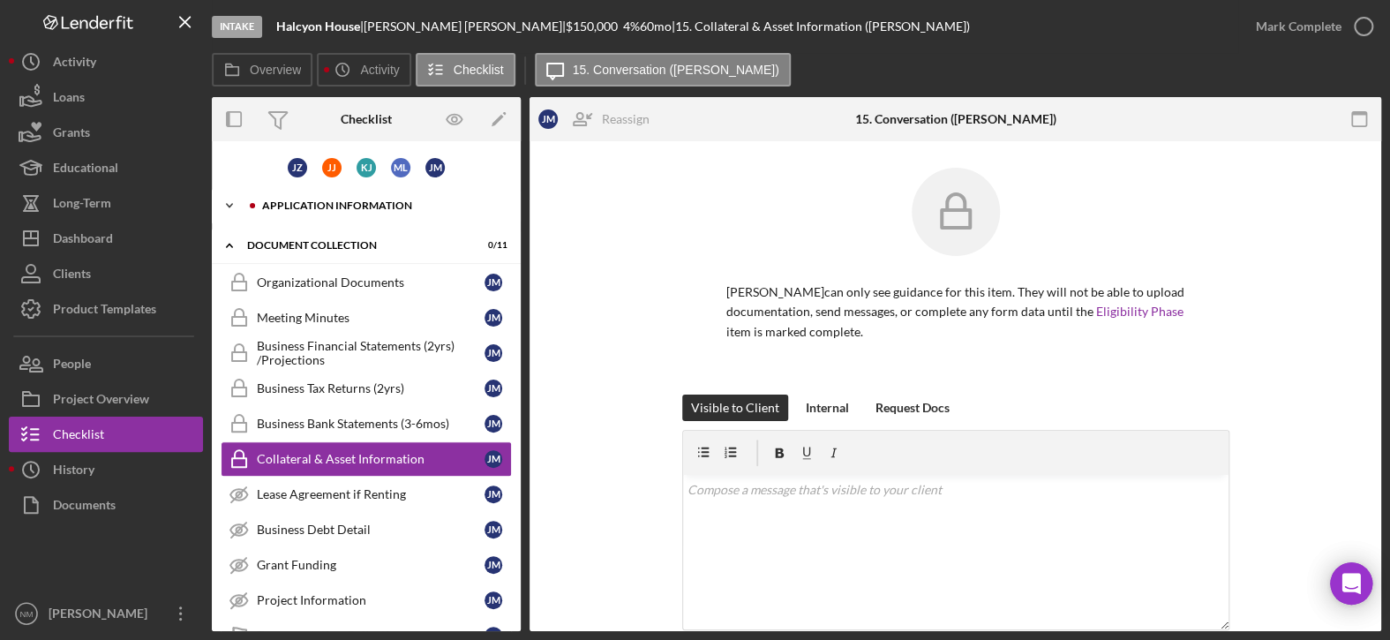
click at [229, 204] on icon "Icon/Expander" at bounding box center [229, 205] width 35 height 35
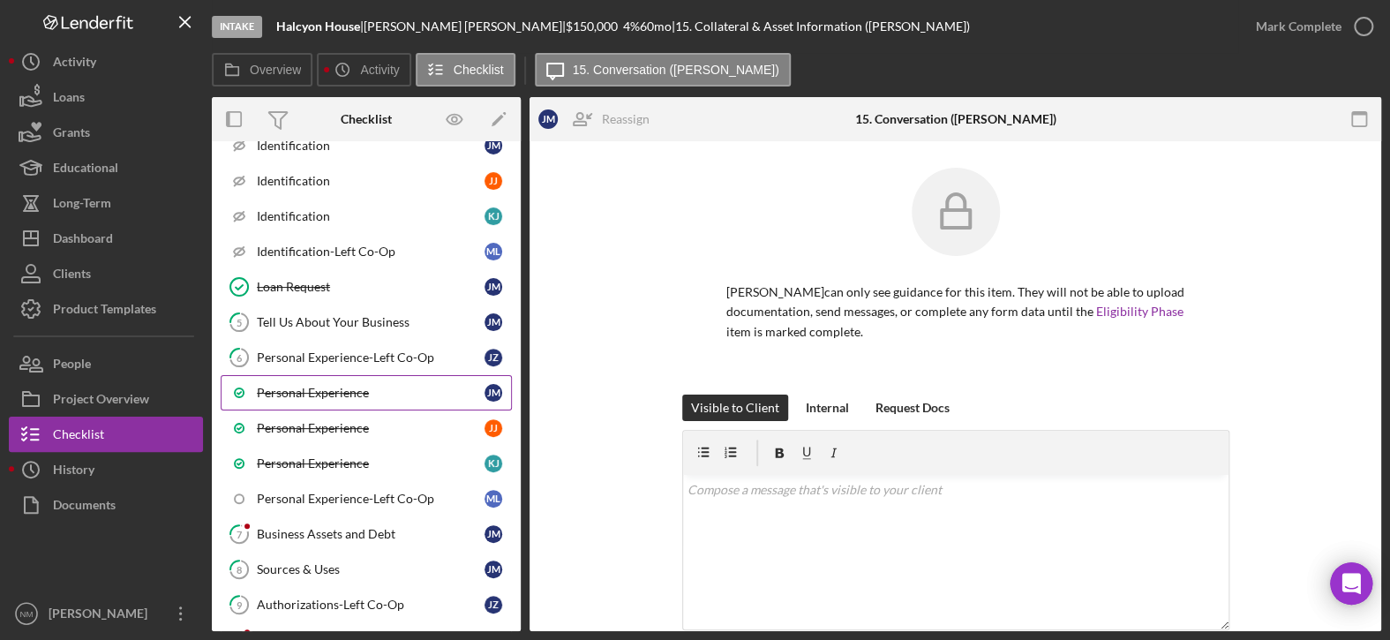
scroll to position [529, 0]
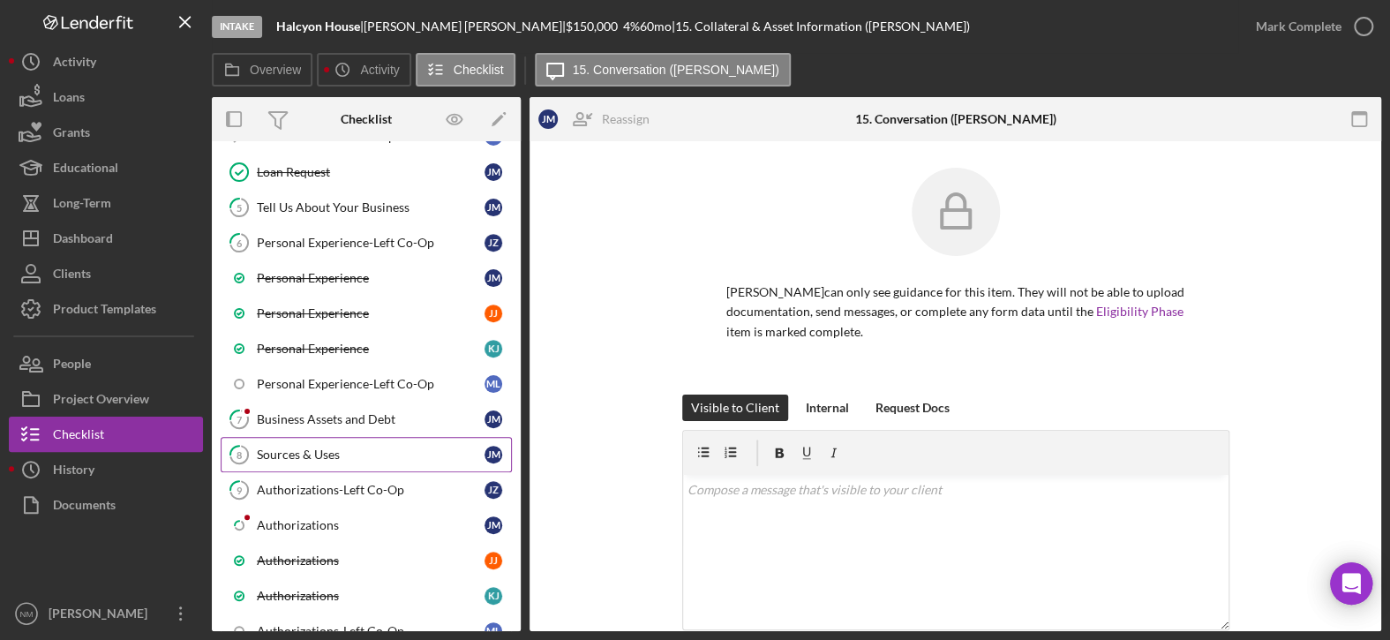
click at [319, 439] on link "8 Sources & Uses [PERSON_NAME]" at bounding box center [366, 454] width 291 height 35
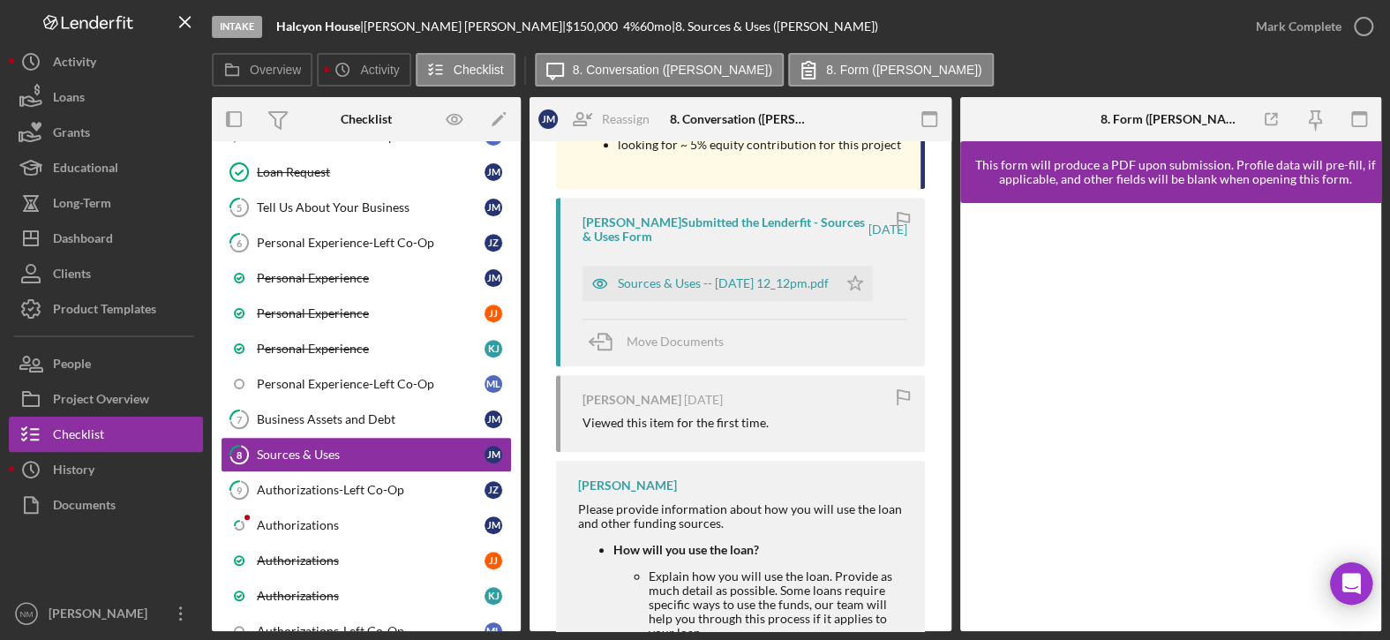
scroll to position [794, 0]
click at [678, 274] on div "Sources & Uses -- [DATE] 12_12pm.pdf" at bounding box center [723, 281] width 211 height 14
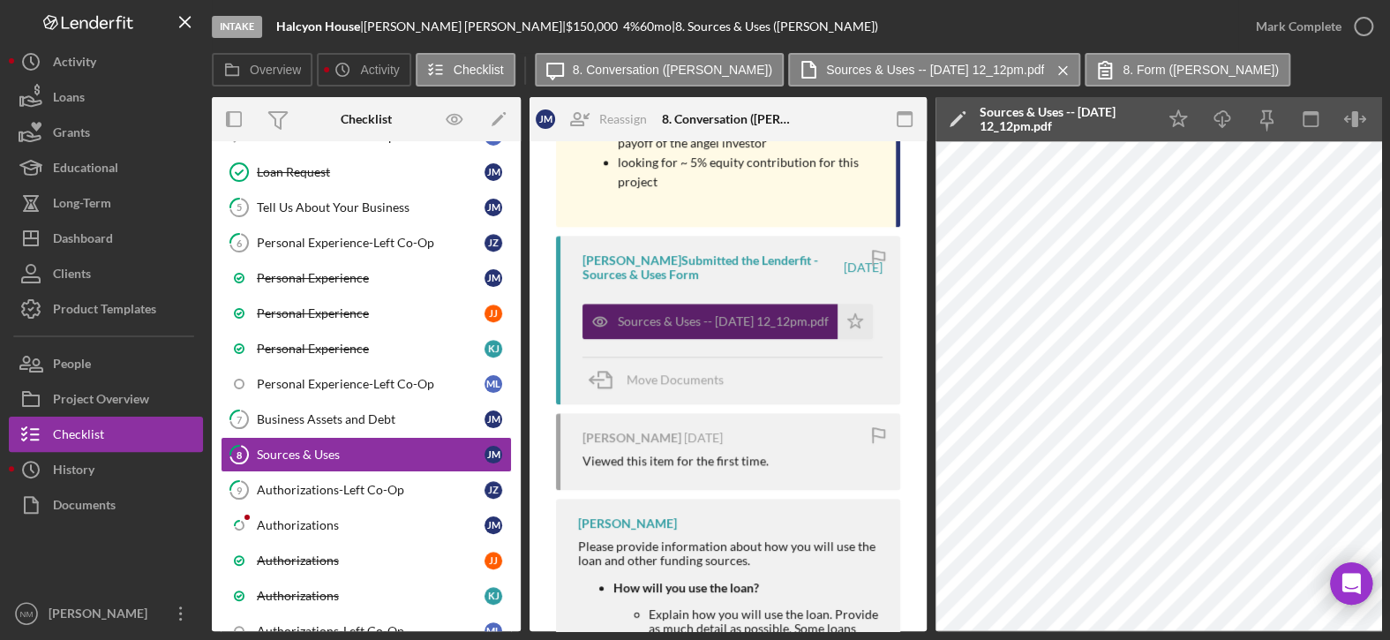
scroll to position [813, 0]
